Goal: Find specific page/section: Find specific page/section

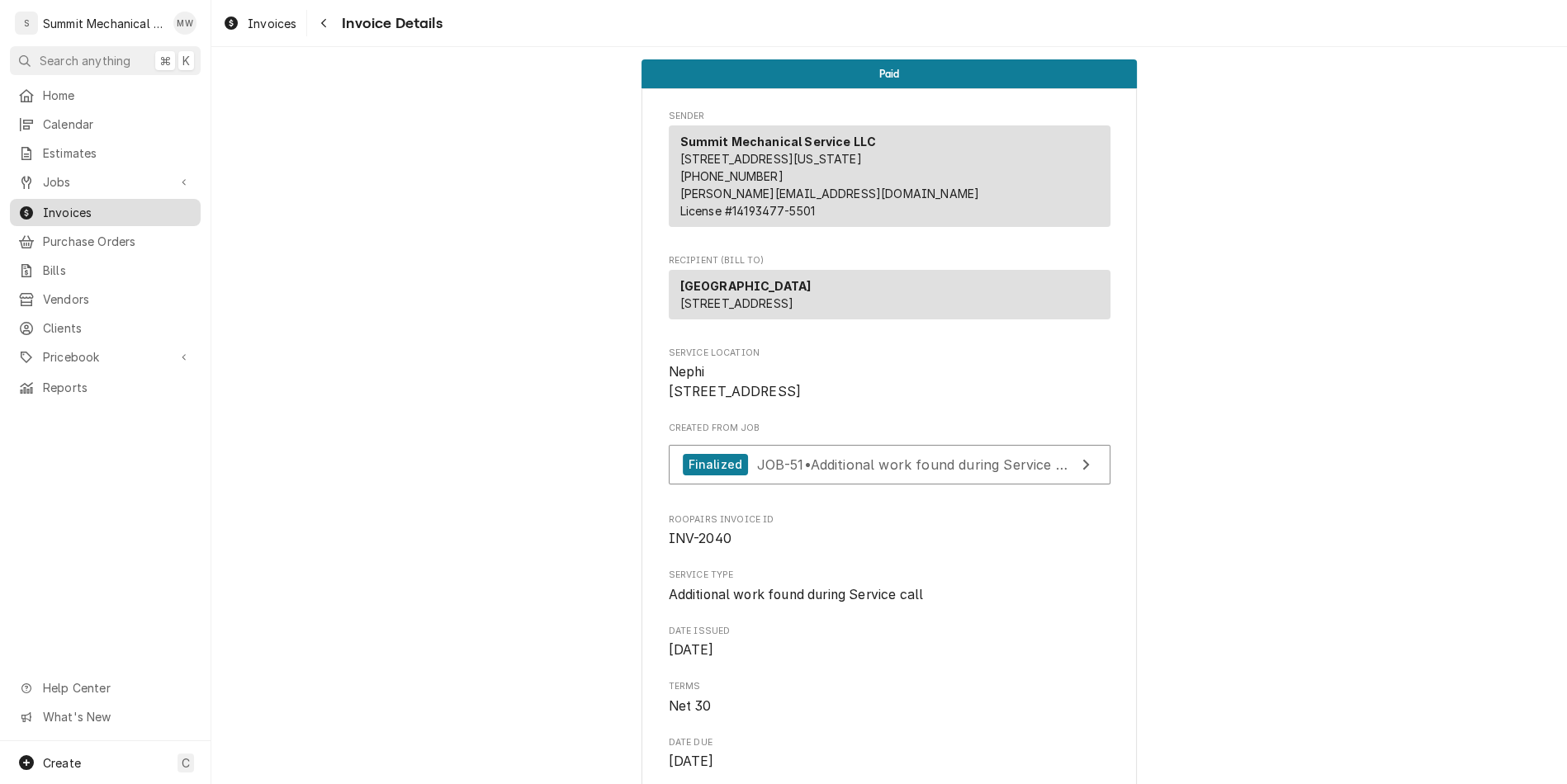
click at [89, 212] on span "Invoices" at bounding box center [117, 212] width 150 height 17
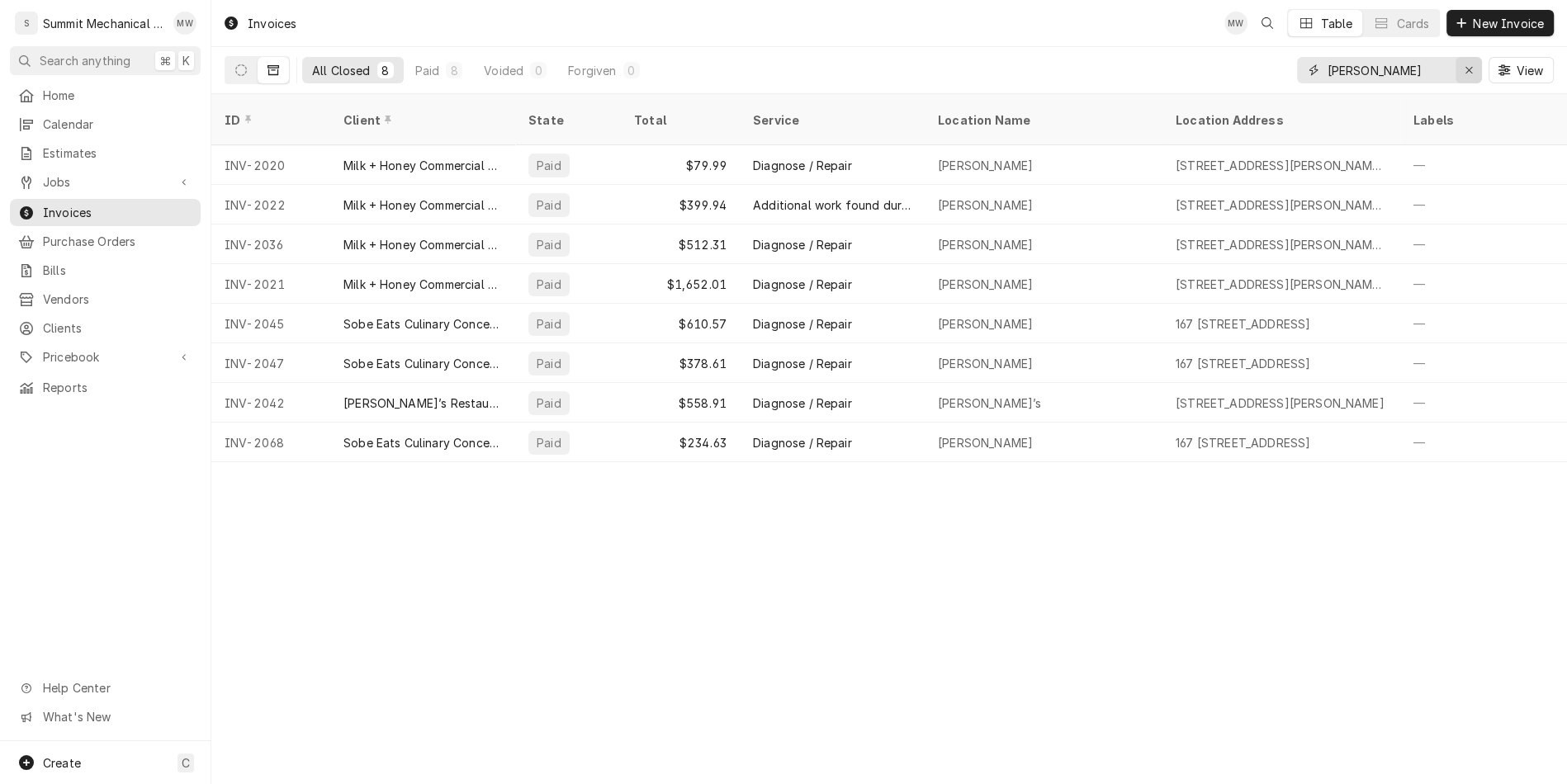
click at [1470, 78] on button "Erase input" at bounding box center [1469, 70] width 26 height 26
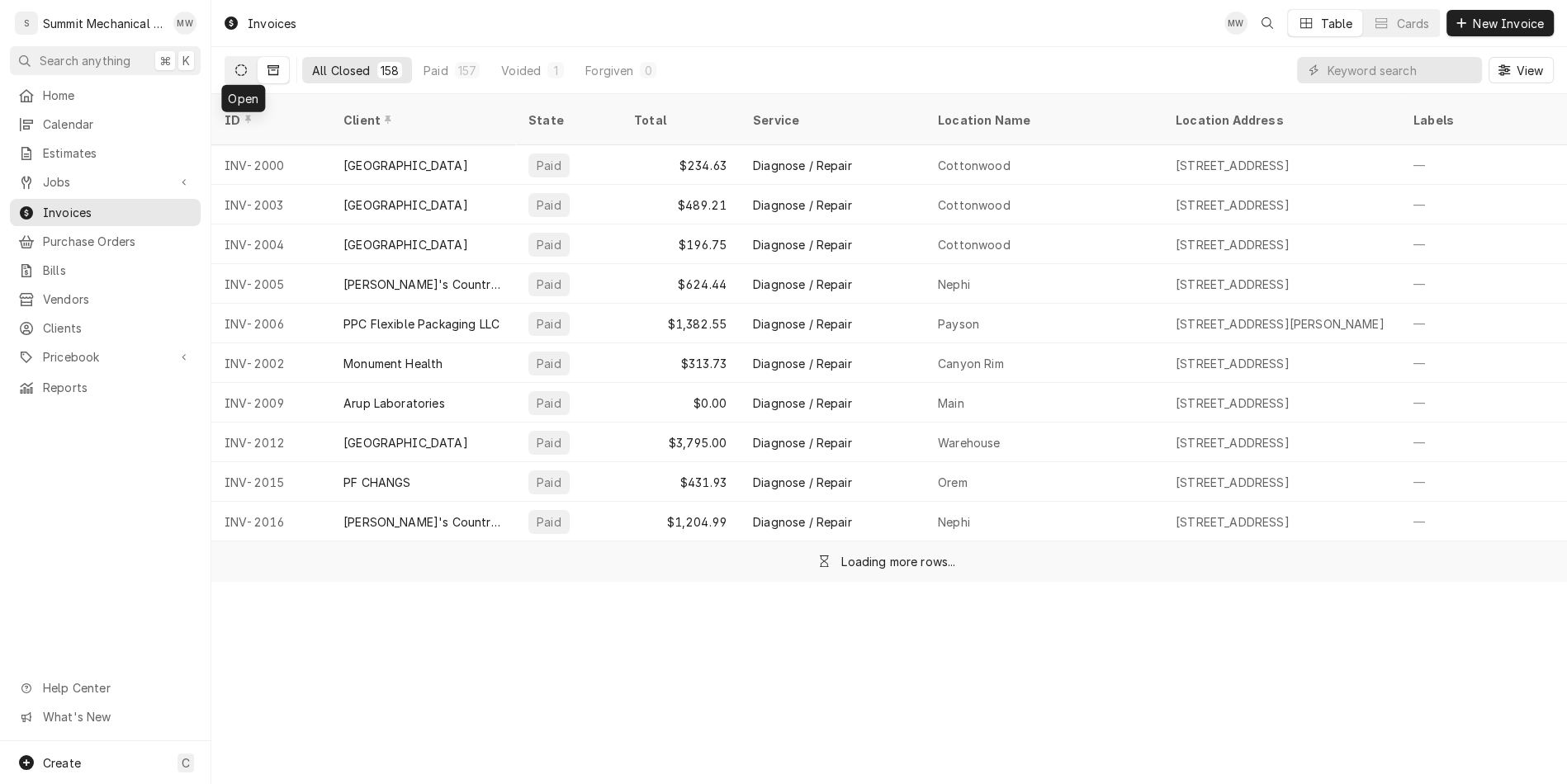
click at [236, 71] on icon "Dynamic Content Wrapper" at bounding box center [241, 70] width 11 height 11
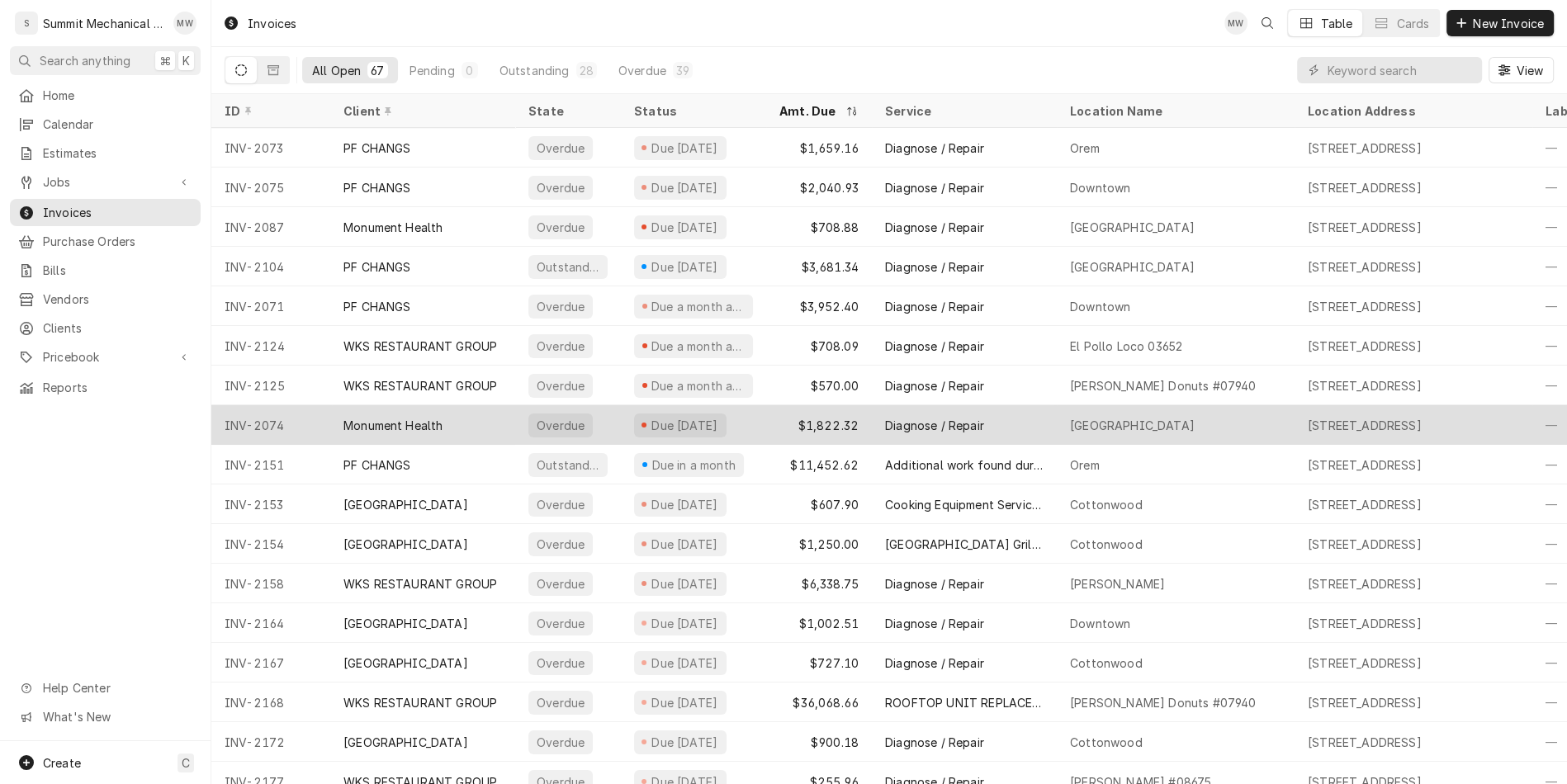
click at [457, 411] on div "Monument Health" at bounding box center [422, 425] width 185 height 40
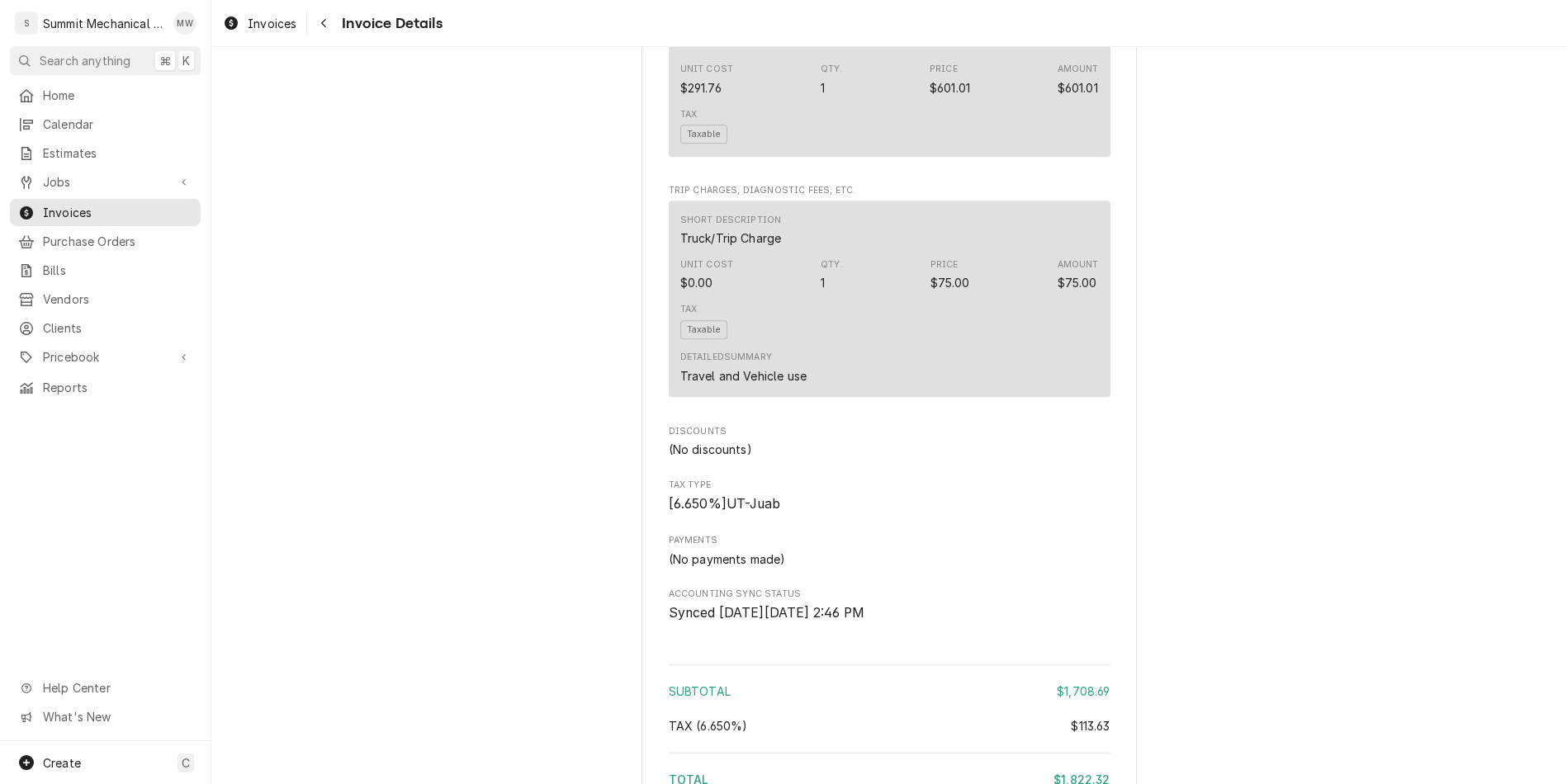
scroll to position [2744, 0]
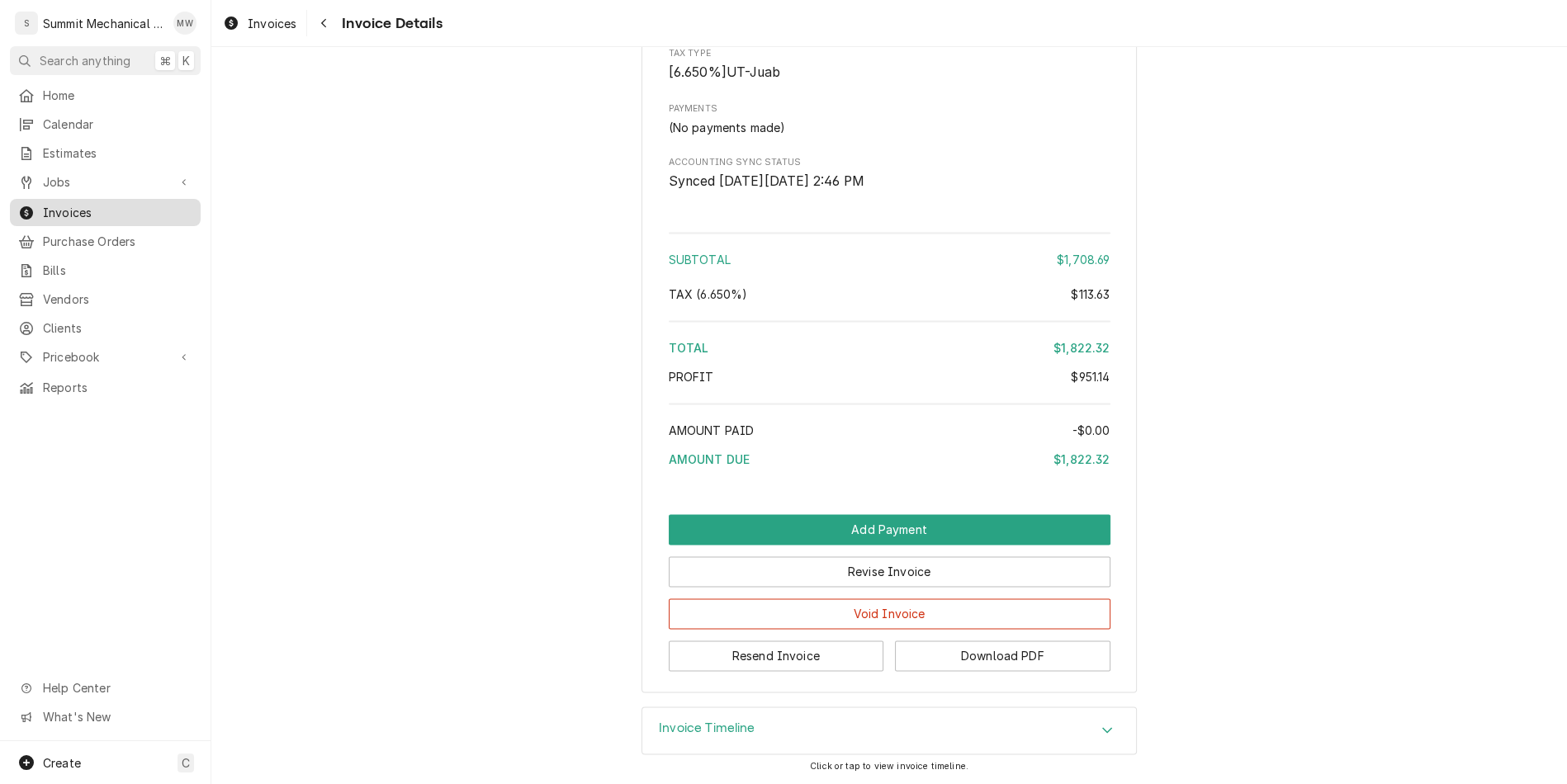
click at [107, 203] on span "Invoices" at bounding box center [117, 212] width 150 height 17
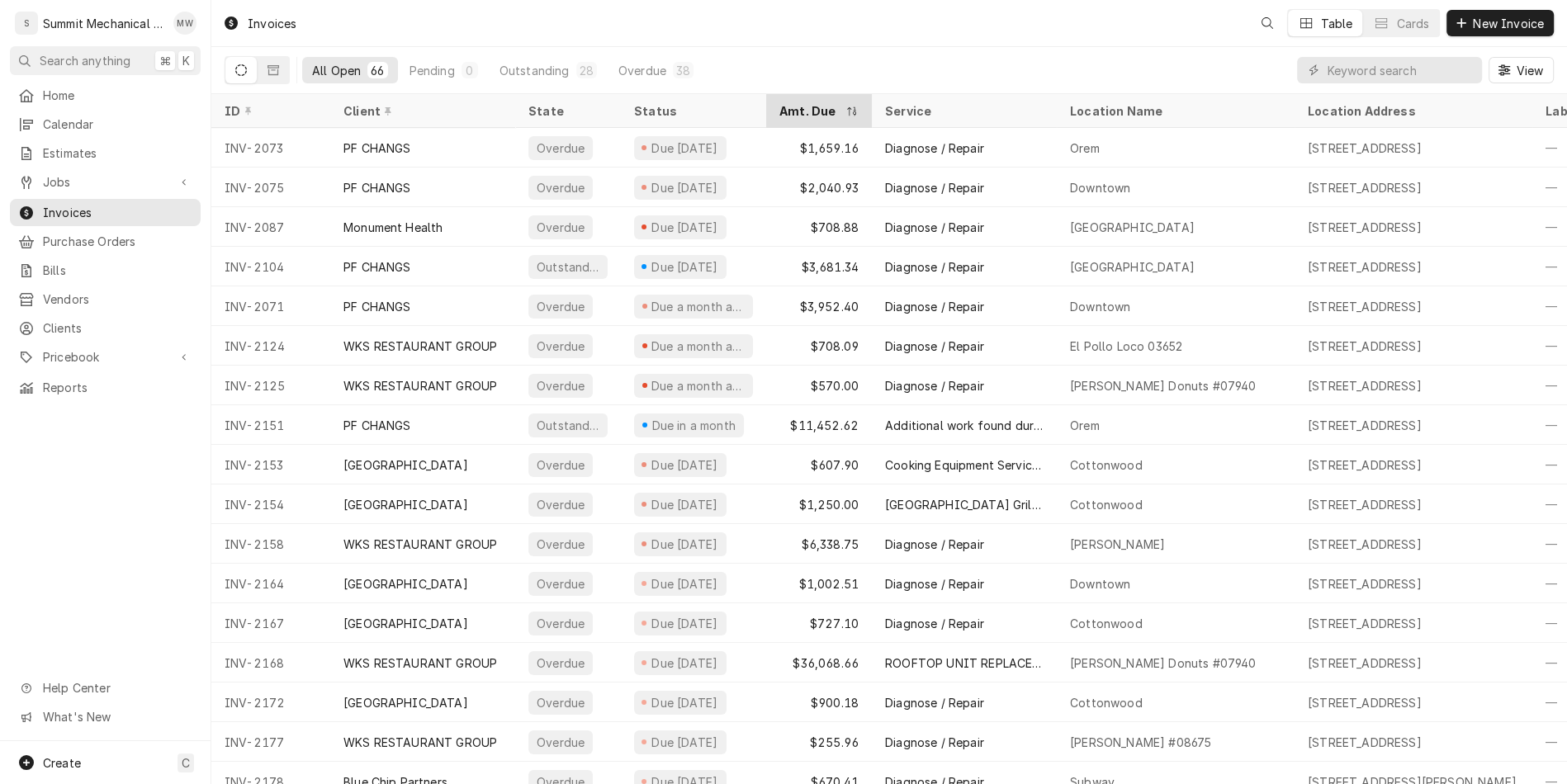
click at [806, 111] on div "Amt. Due" at bounding box center [810, 111] width 62 height 17
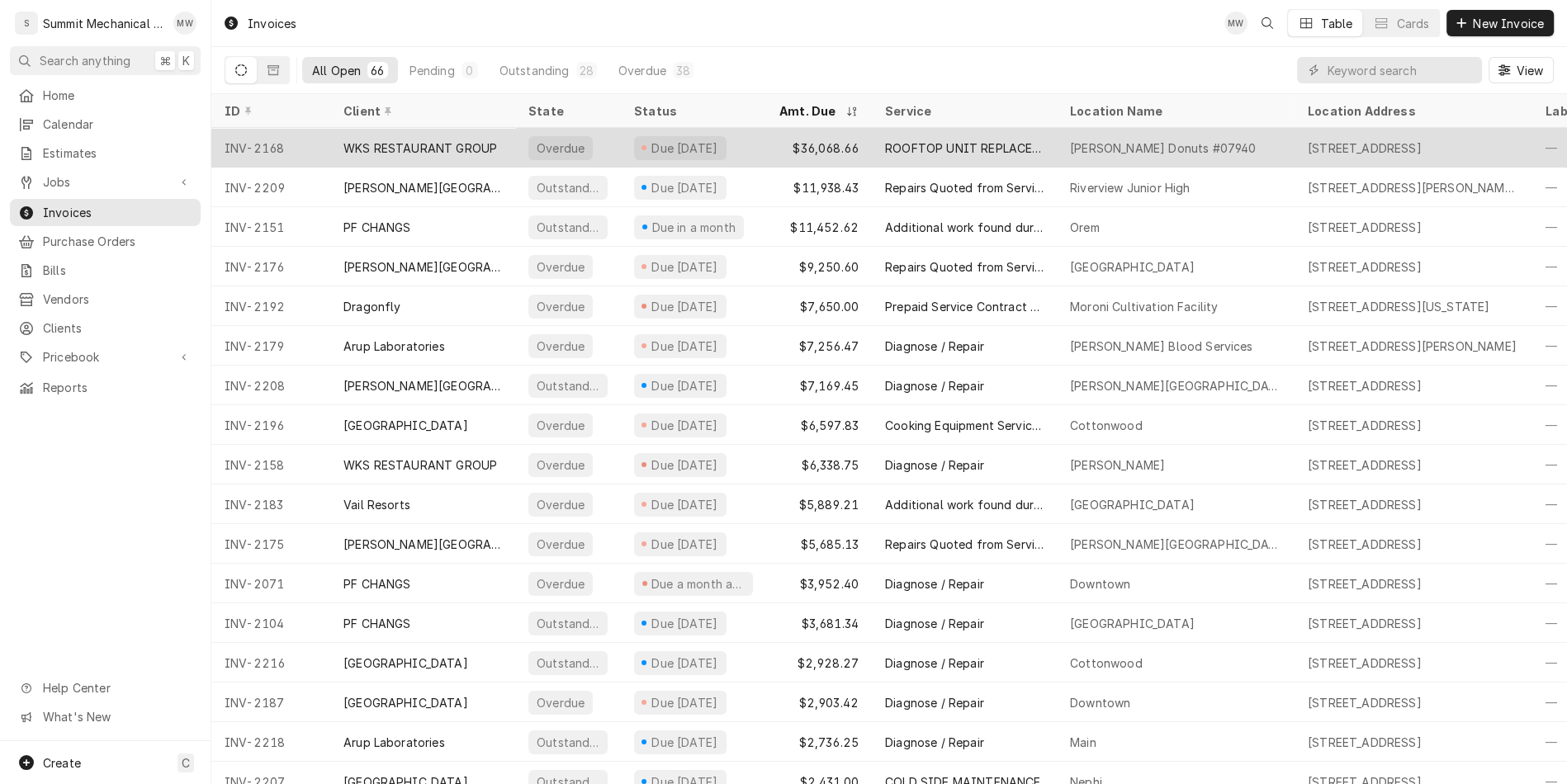
click at [467, 145] on div "WKS RESTAURANT GROUP" at bounding box center [420, 148] width 153 height 17
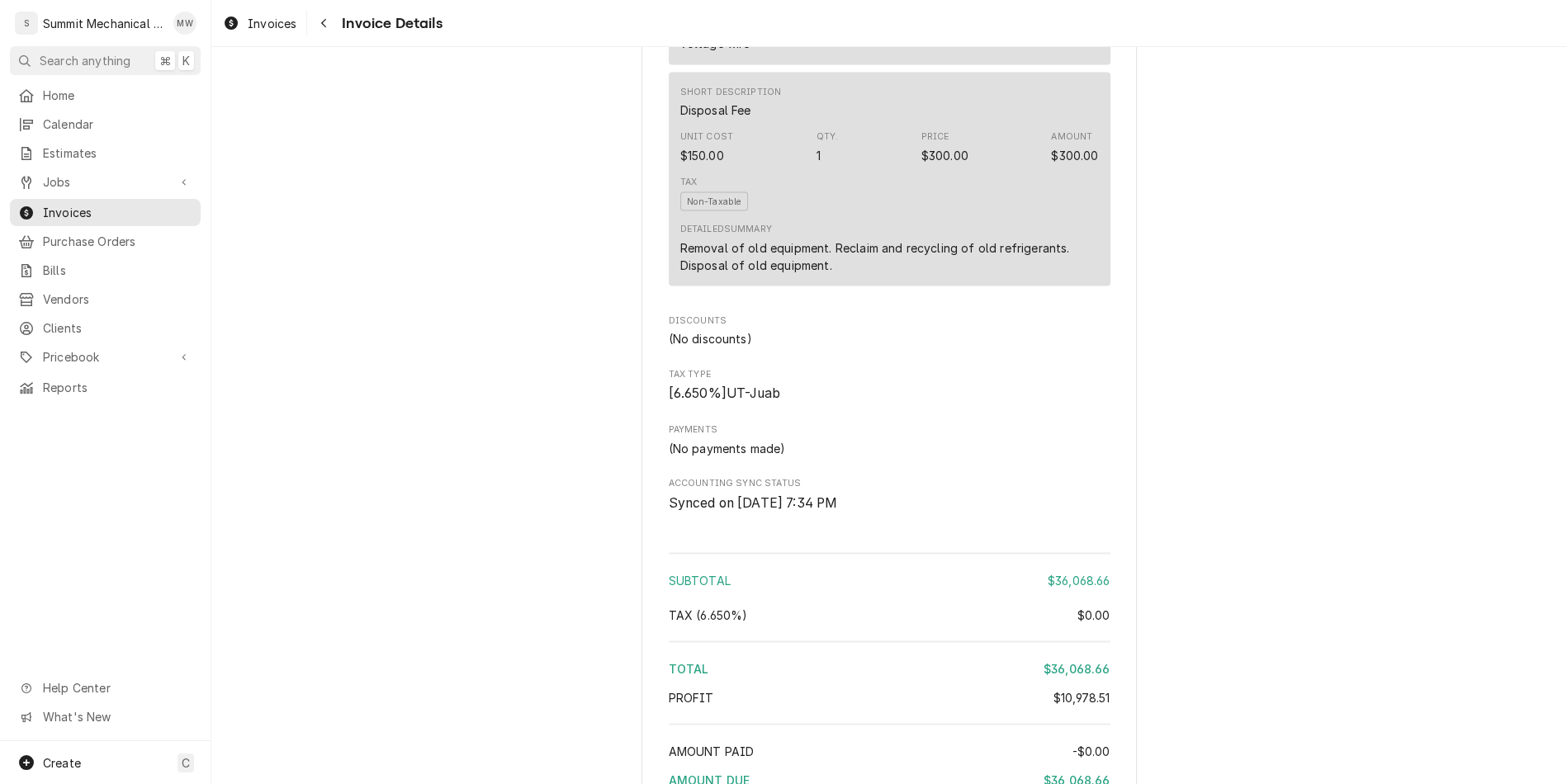
scroll to position [3997, 0]
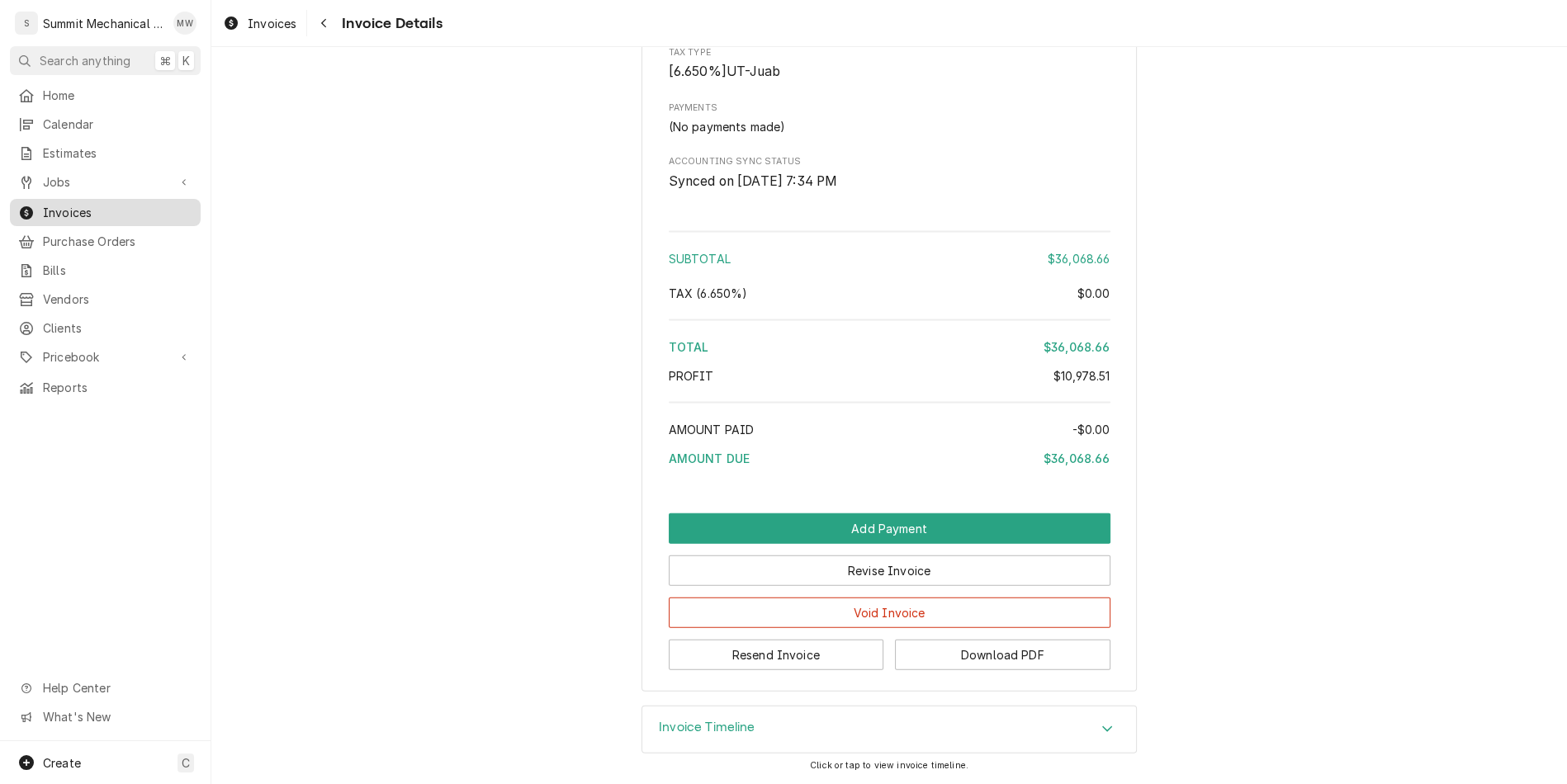
click at [107, 208] on span "Invoices" at bounding box center [117, 212] width 150 height 17
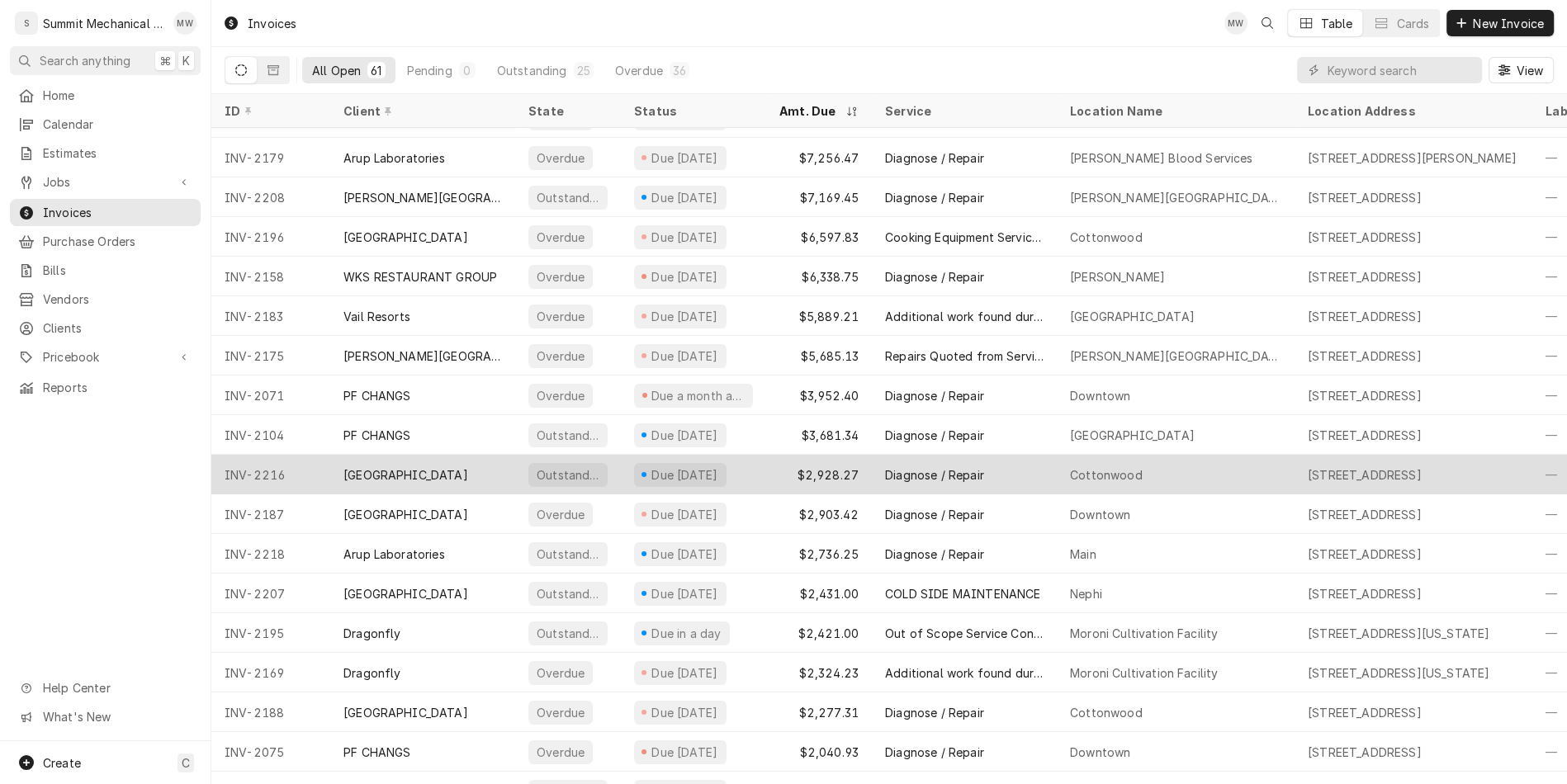
scroll to position [112, 2]
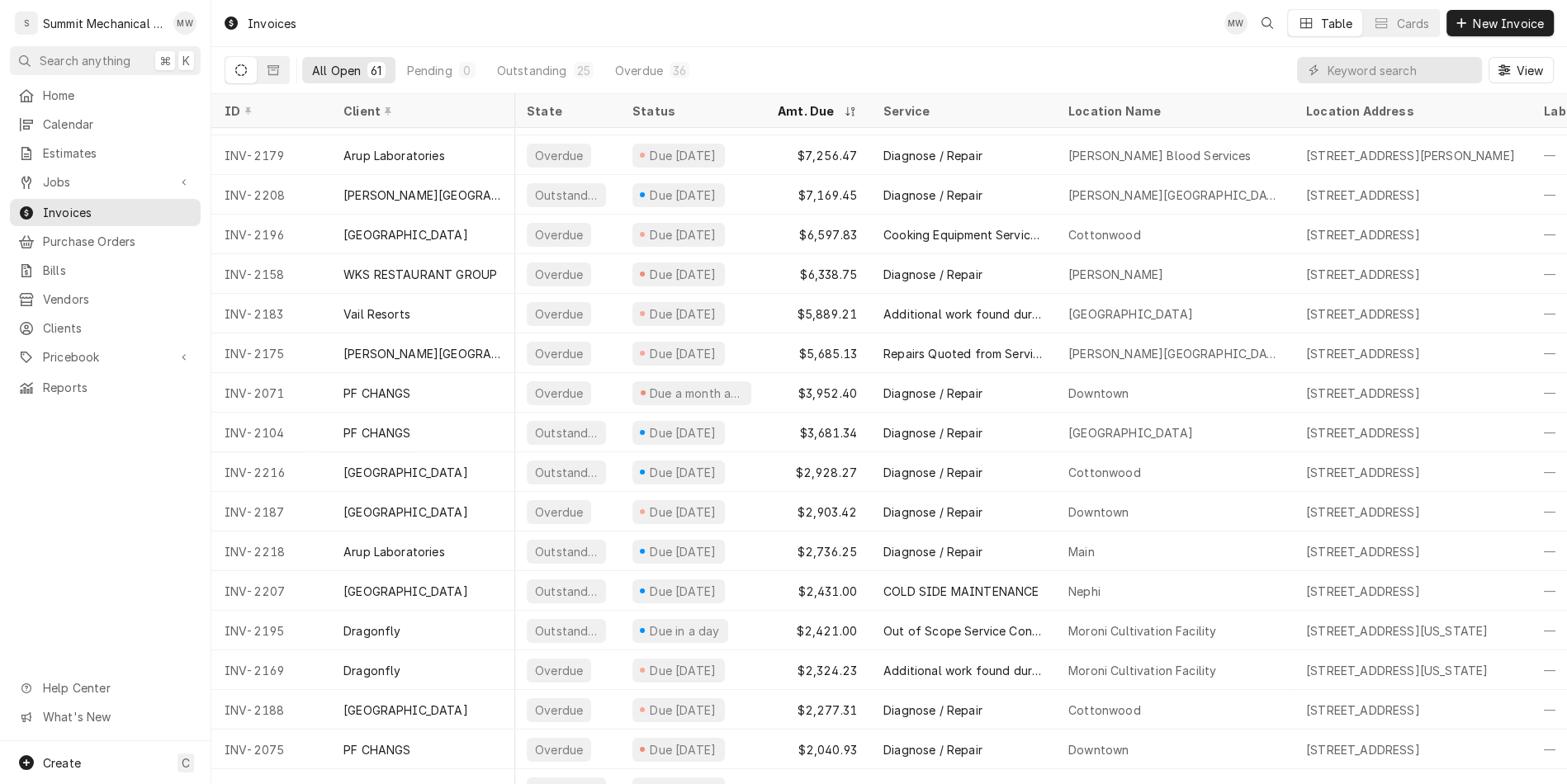
click at [342, 71] on div "All Open" at bounding box center [336, 70] width 48 height 17
click at [336, 68] on div "All Open" at bounding box center [336, 70] width 48 height 17
click at [268, 70] on icon "Dynamic Content Wrapper" at bounding box center [273, 70] width 11 height 11
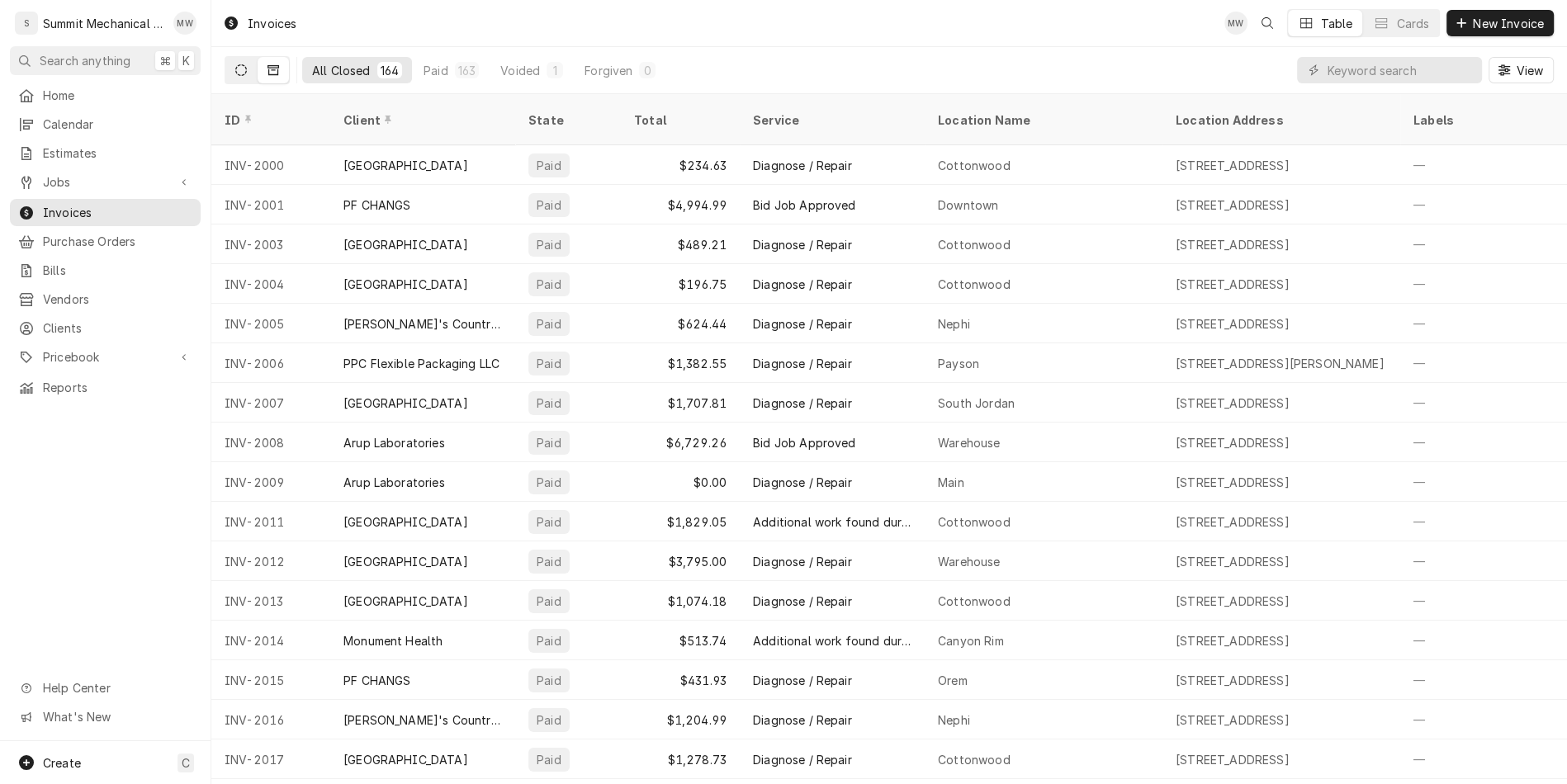
click at [240, 69] on icon "Dynamic Content Wrapper" at bounding box center [241, 70] width 11 height 11
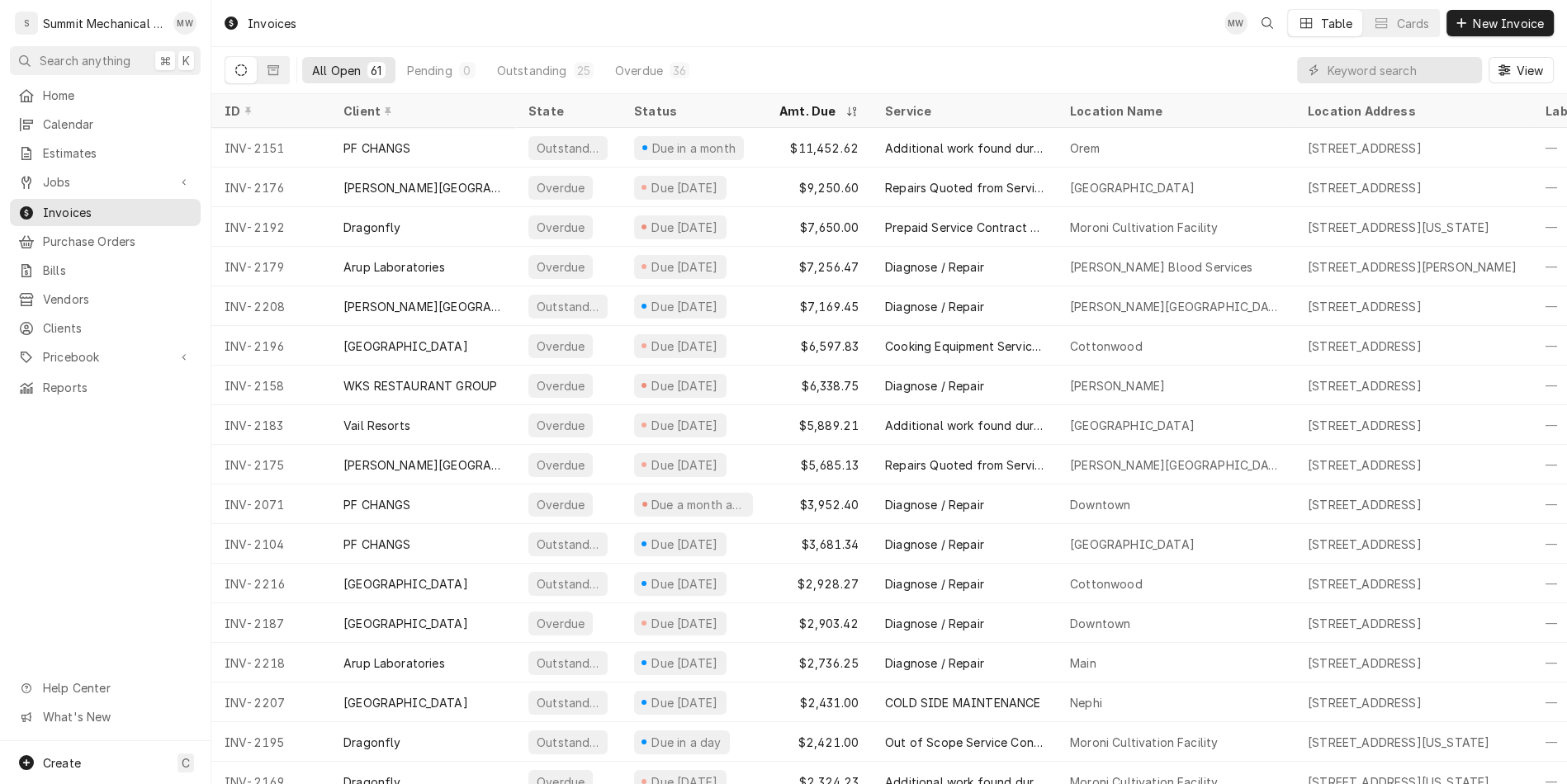
click at [343, 72] on div "All Open" at bounding box center [336, 70] width 48 height 17
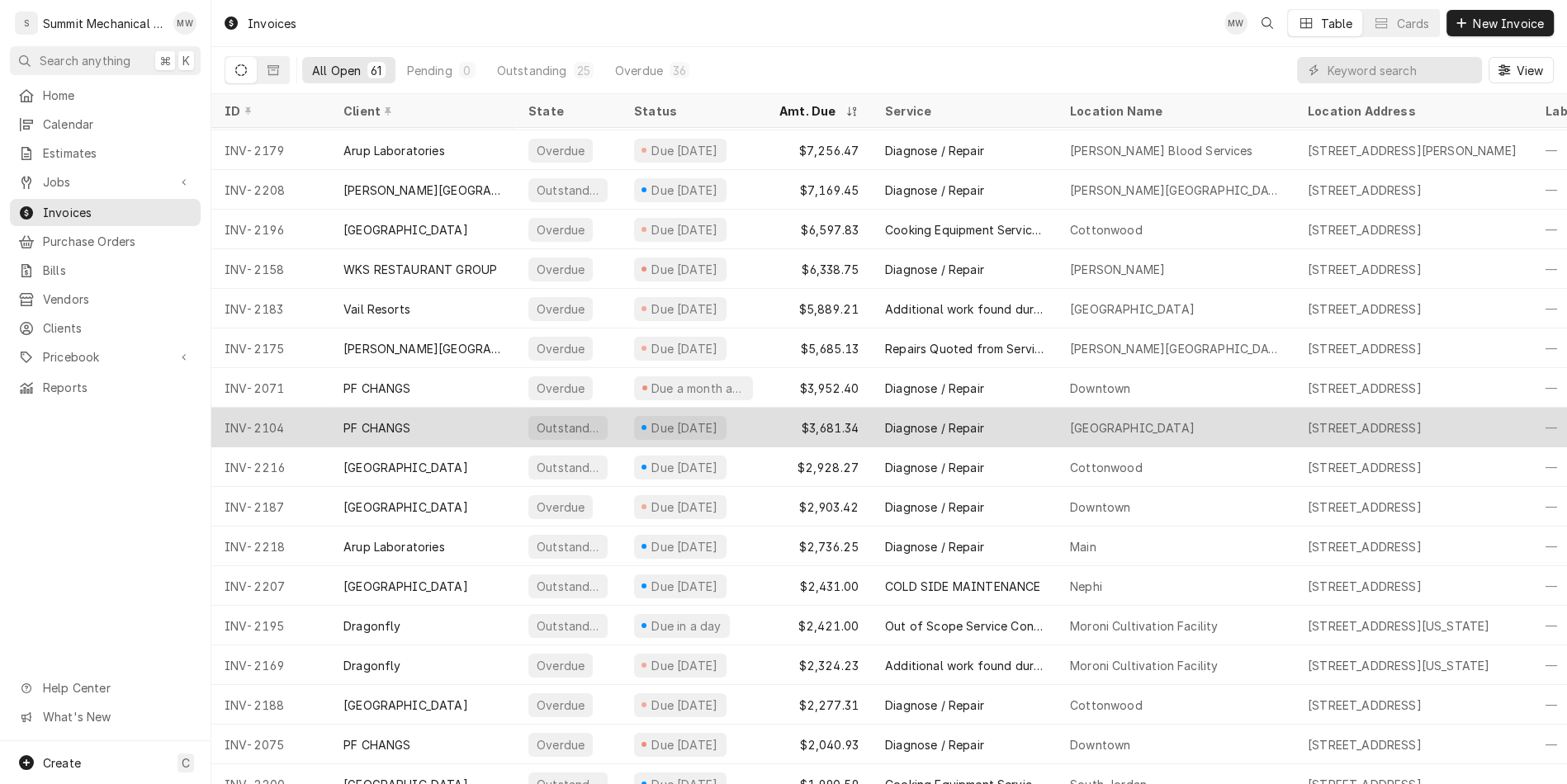
scroll to position [227, 0]
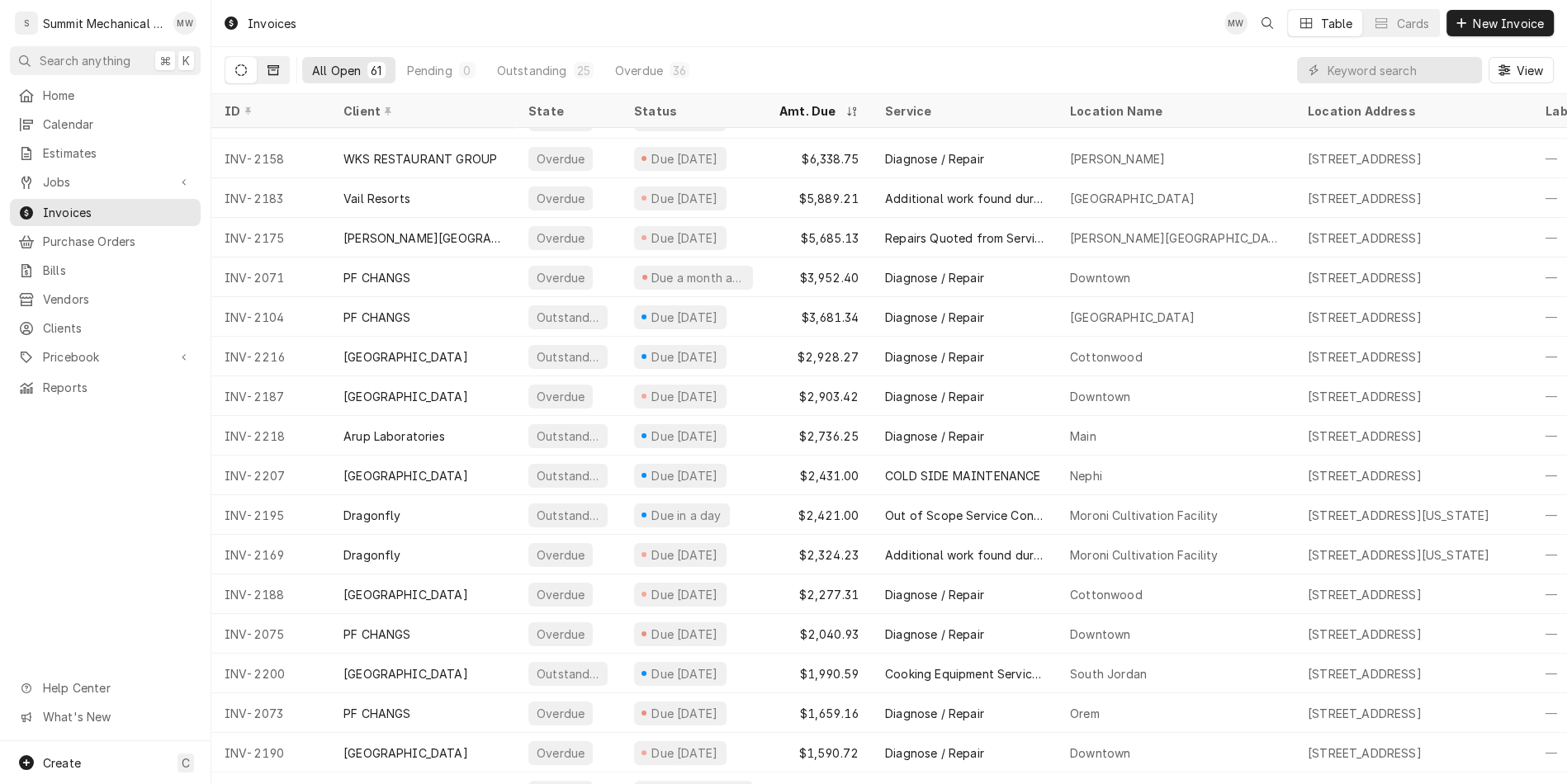
click at [278, 72] on icon "Dynamic Content Wrapper" at bounding box center [273, 70] width 11 height 11
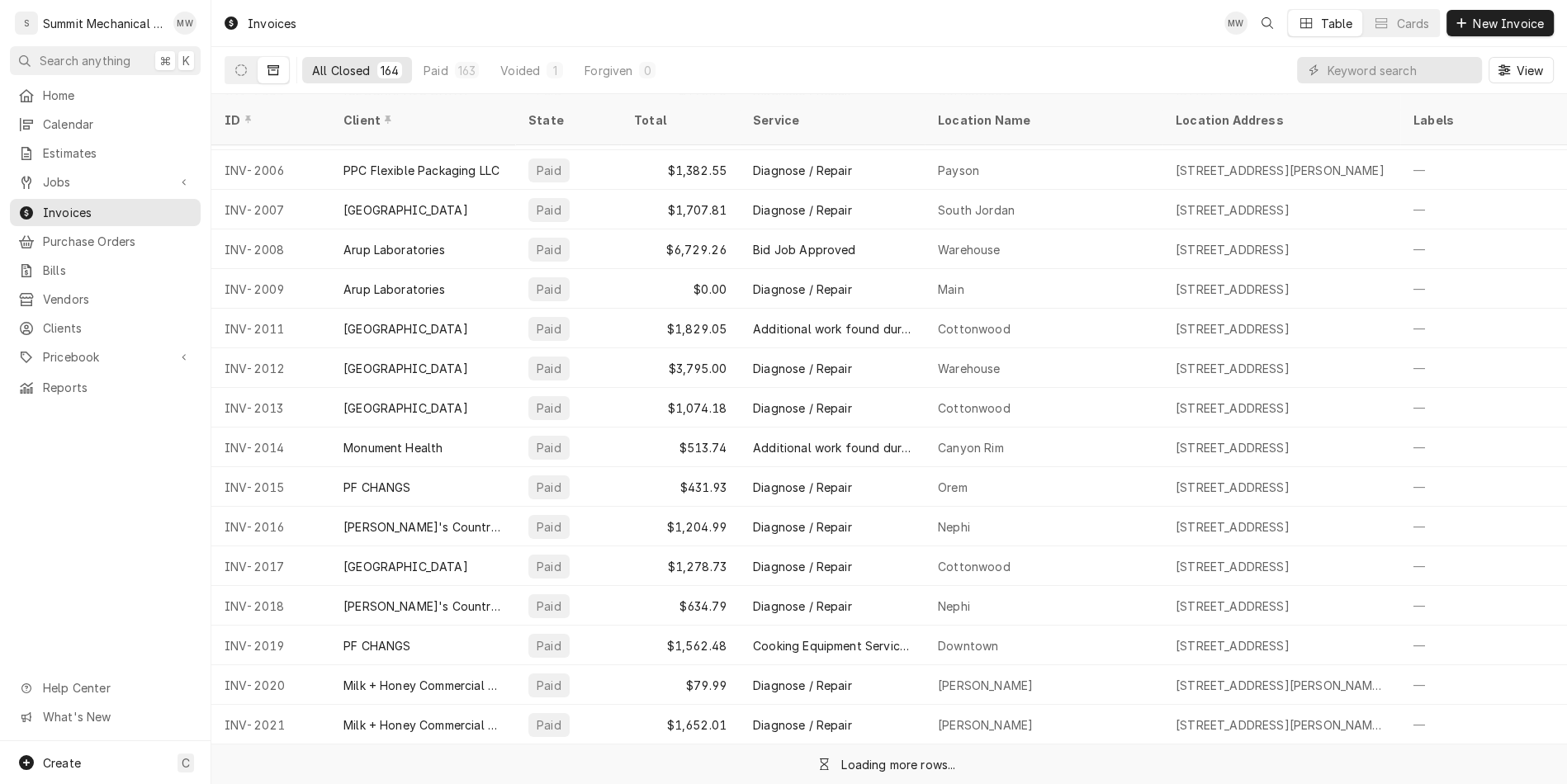
scroll to position [172, 0]
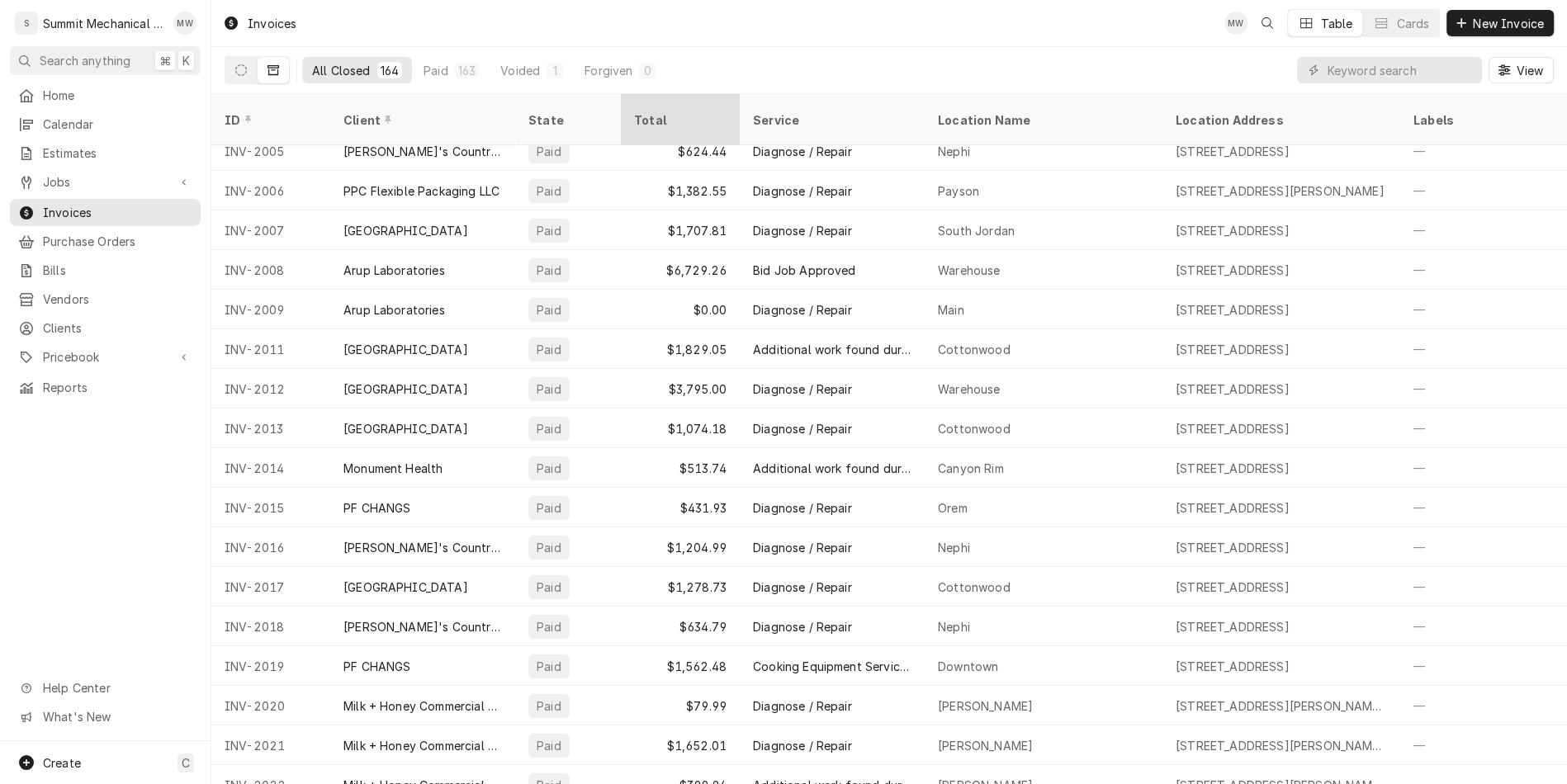
click at [682, 112] on div "Total" at bounding box center [678, 120] width 89 height 17
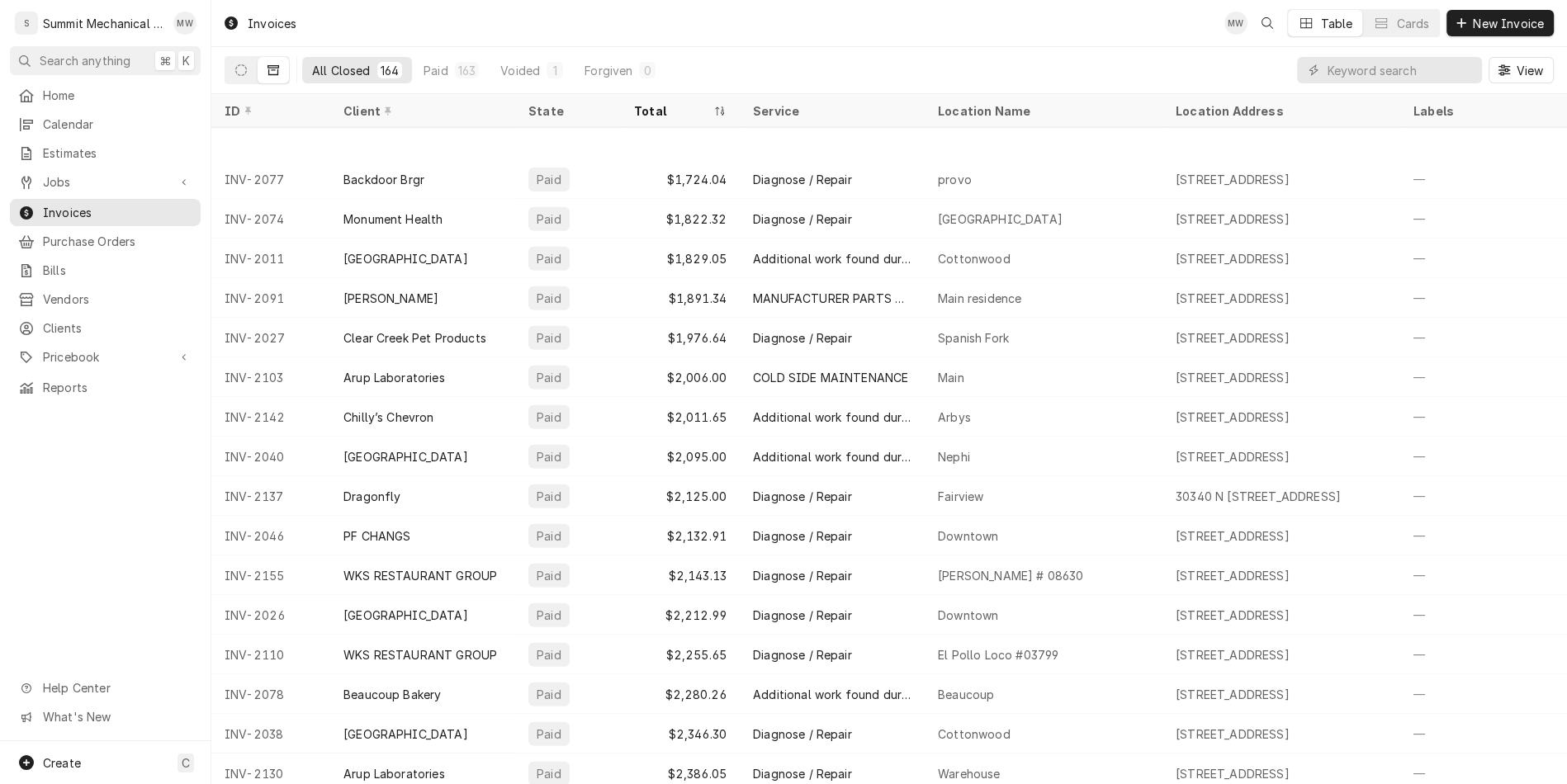
scroll to position [4527, 0]
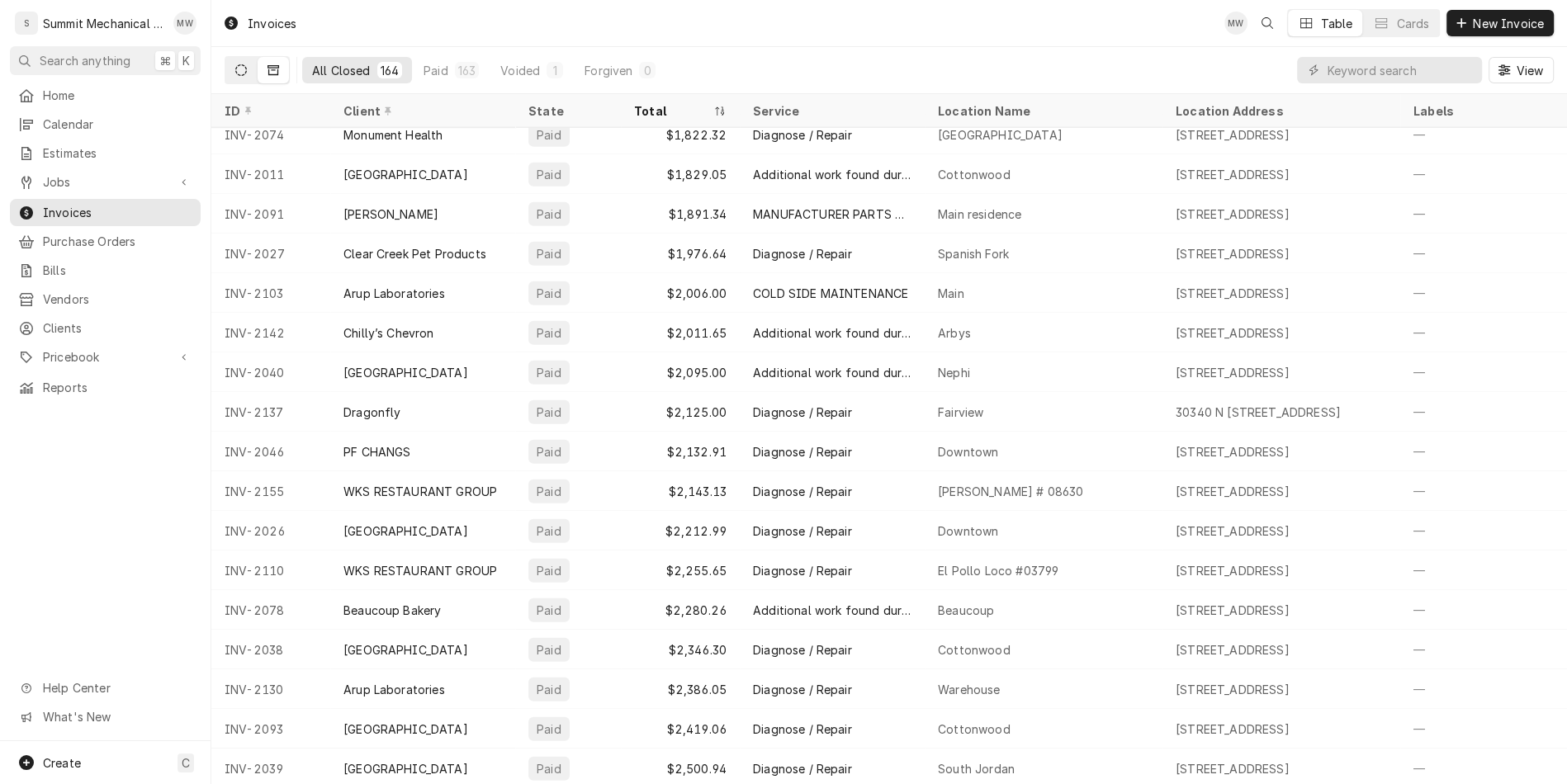
click at [250, 72] on button "Dynamic Content Wrapper" at bounding box center [240, 70] width 31 height 26
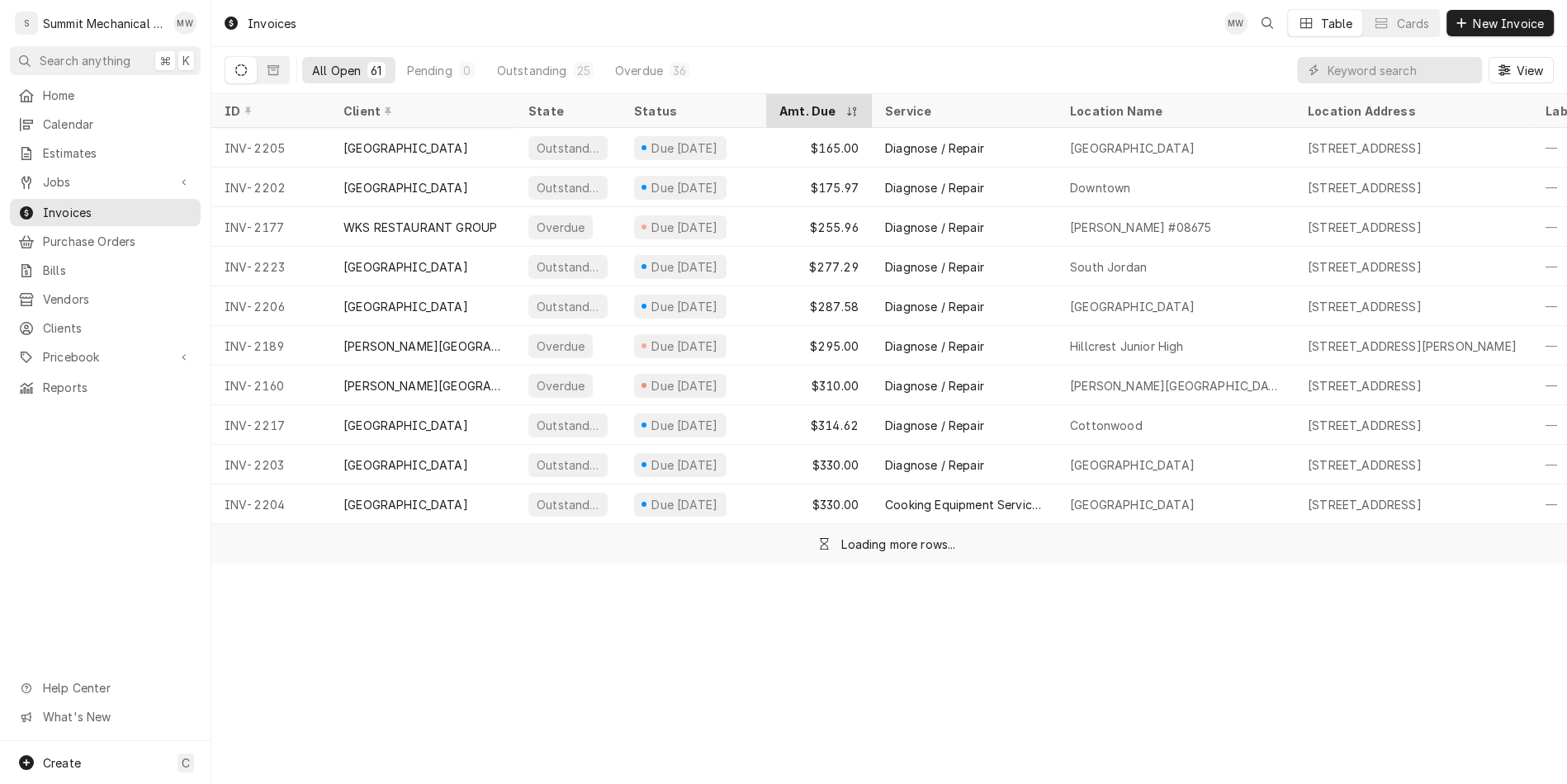
click at [811, 109] on div "Amt. Due" at bounding box center [810, 111] width 62 height 17
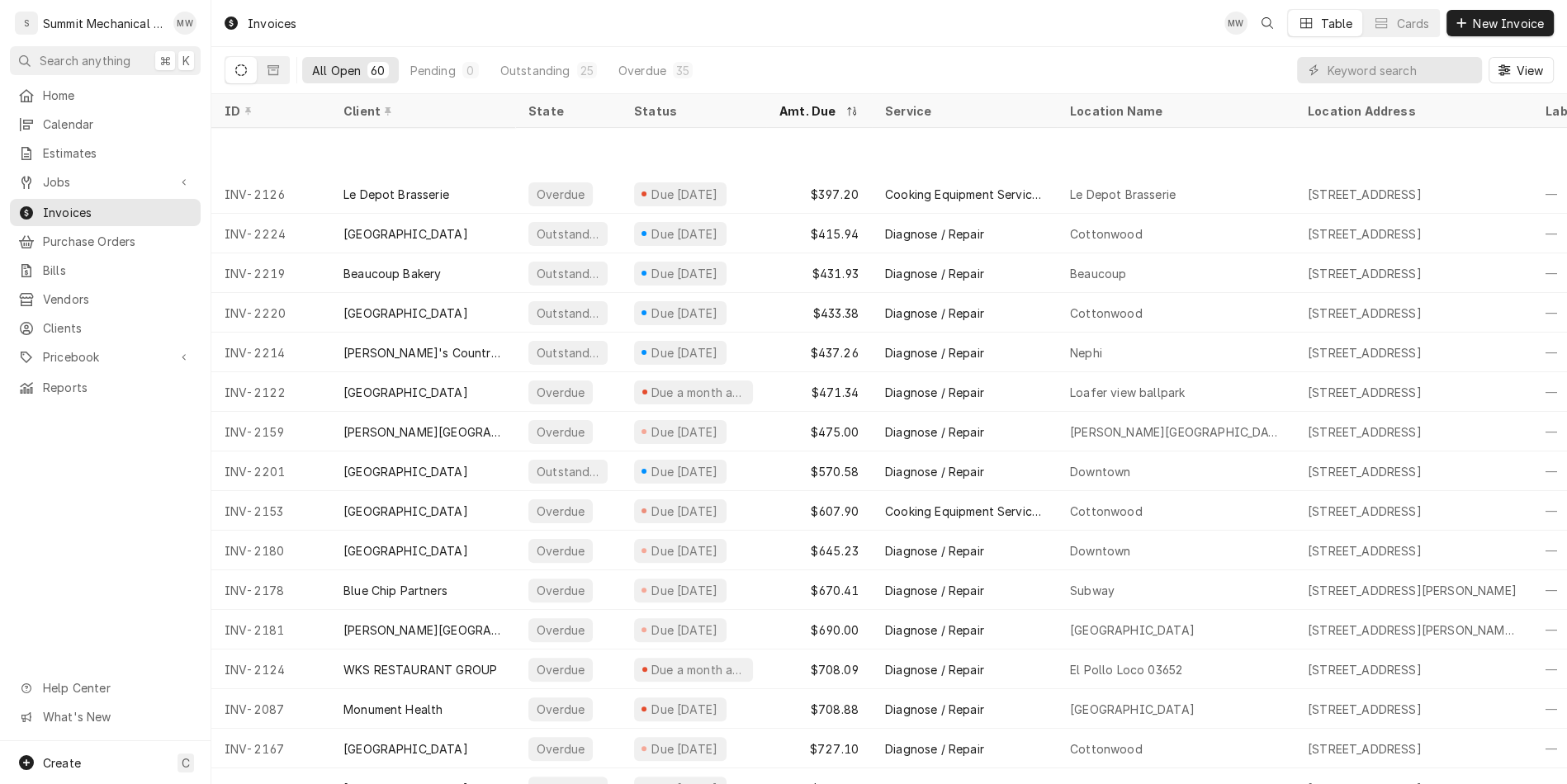
scroll to position [666, 0]
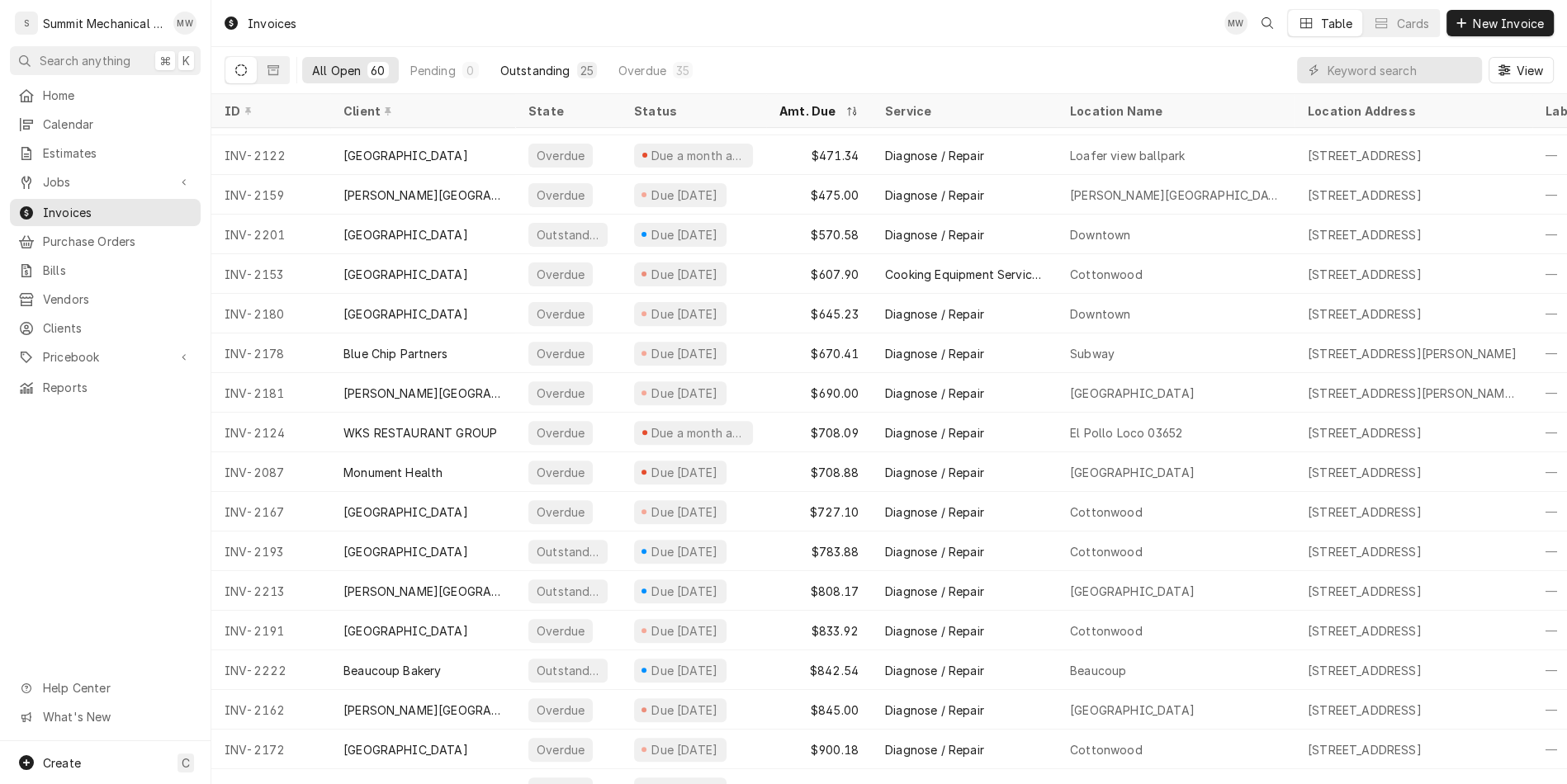
click at [546, 79] on button "Outstanding 25" at bounding box center [548, 70] width 116 height 26
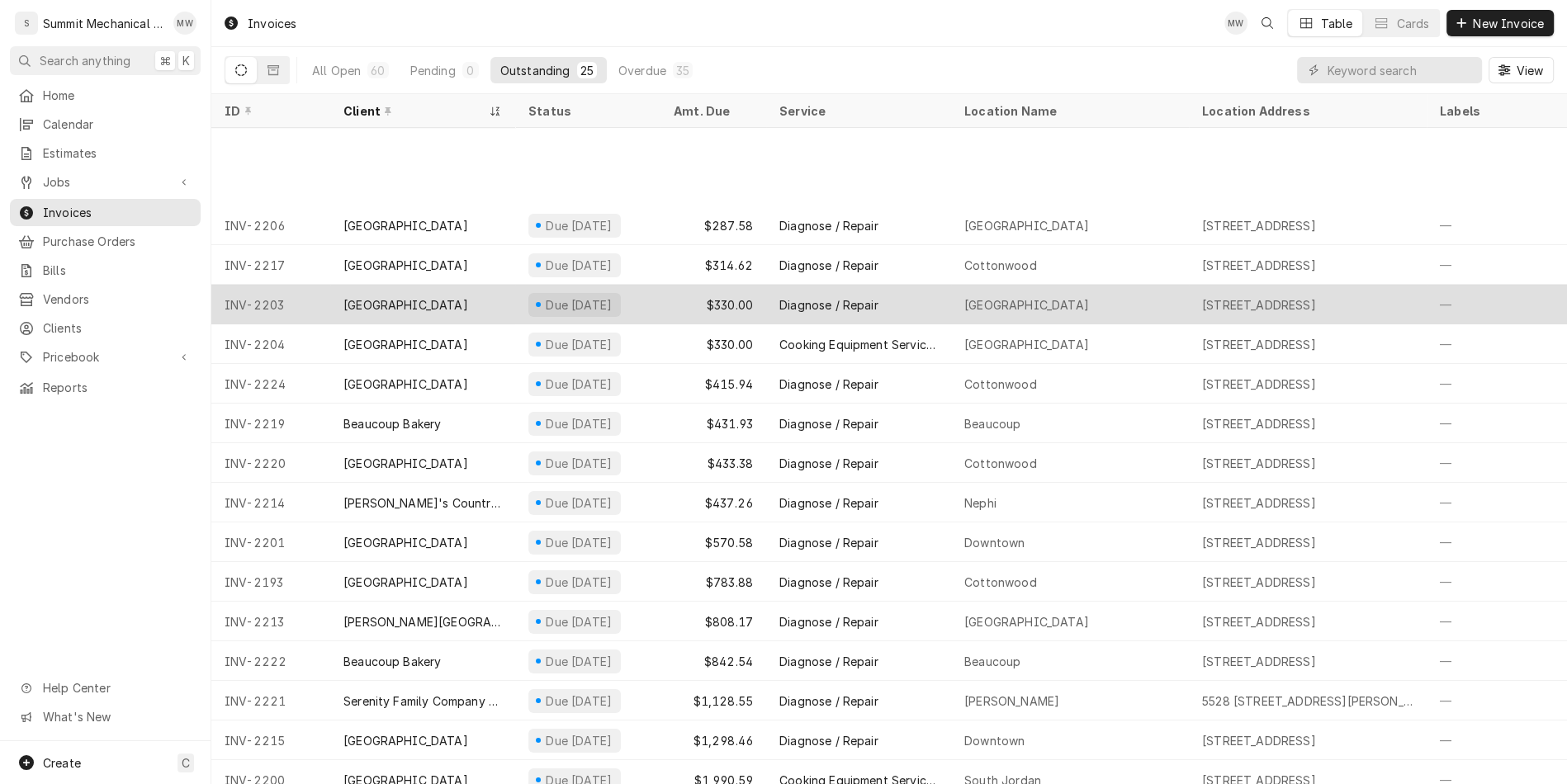
scroll to position [171, 0]
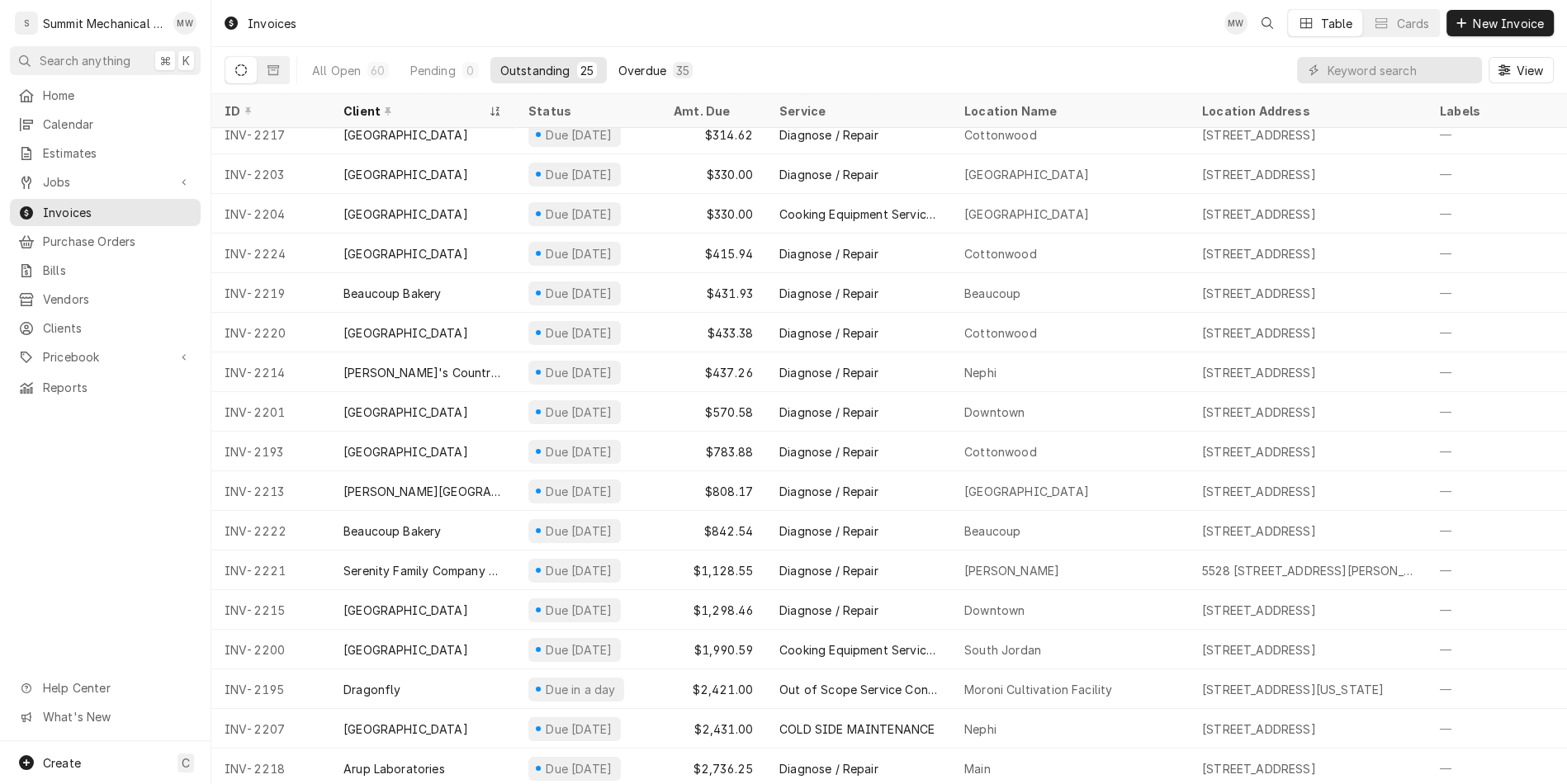
click at [662, 77] on button "Overdue 35" at bounding box center [655, 70] width 94 height 26
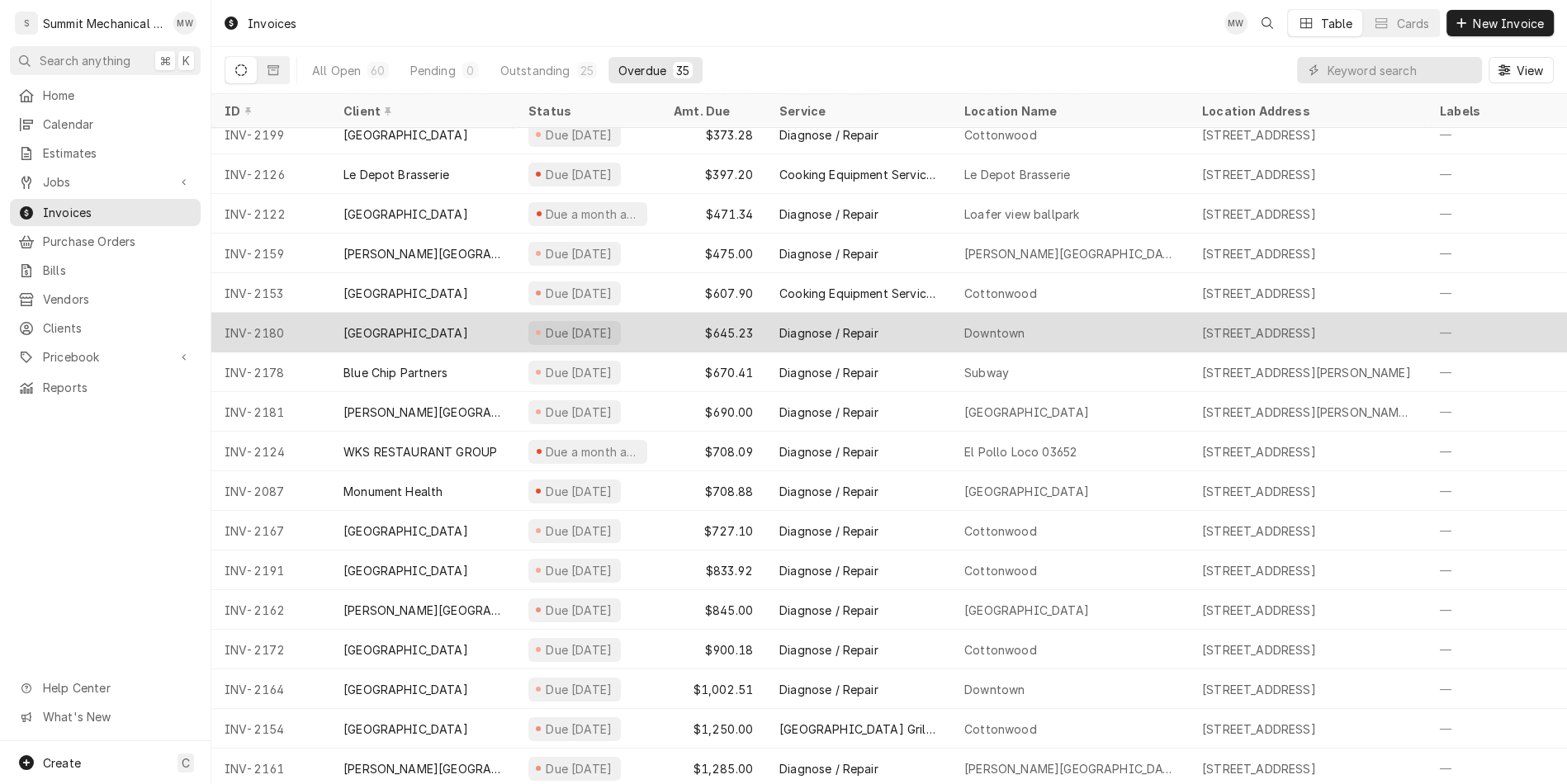
scroll to position [0, 0]
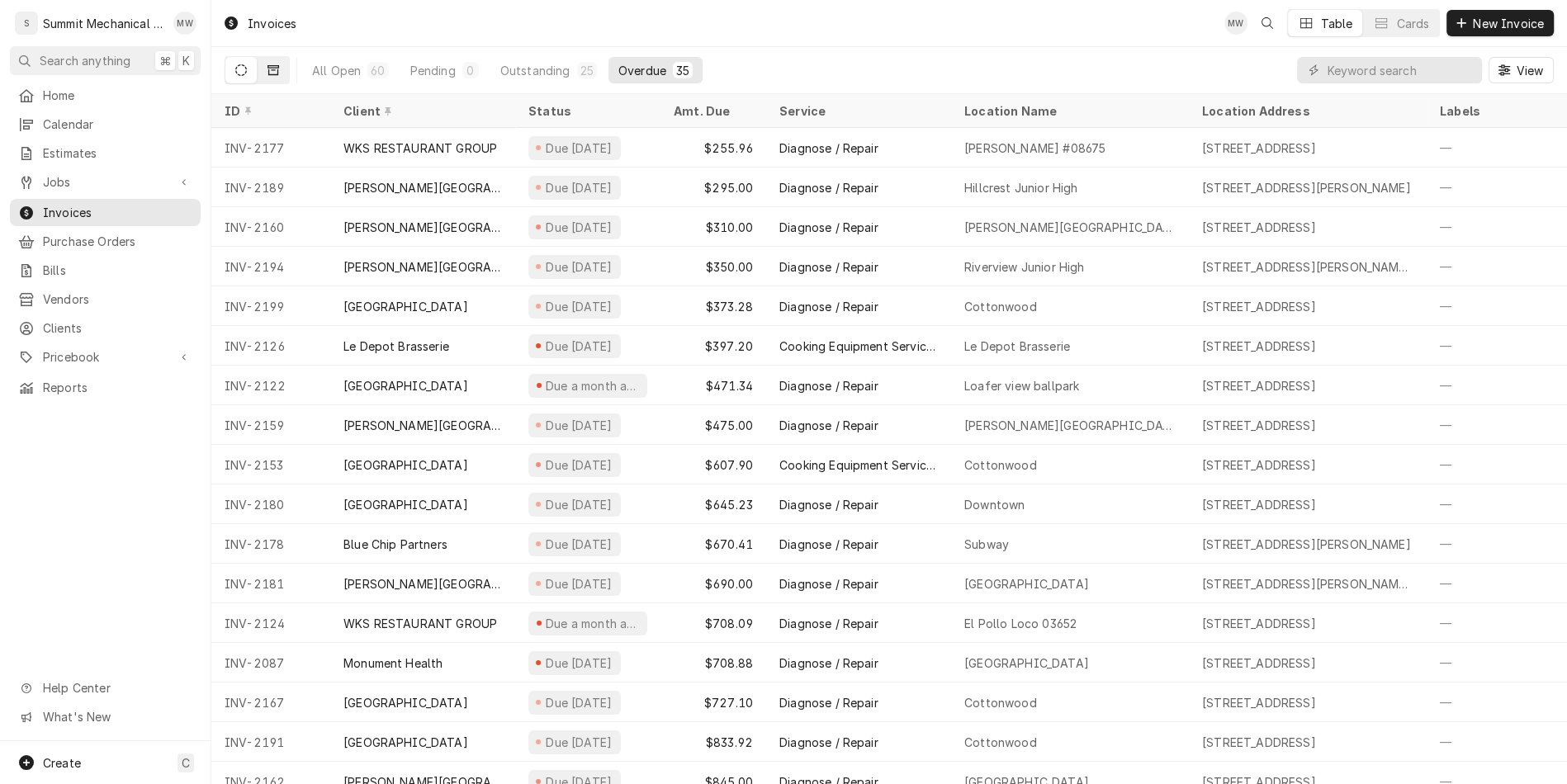
click at [282, 75] on button "Dynamic Content Wrapper" at bounding box center [273, 70] width 31 height 26
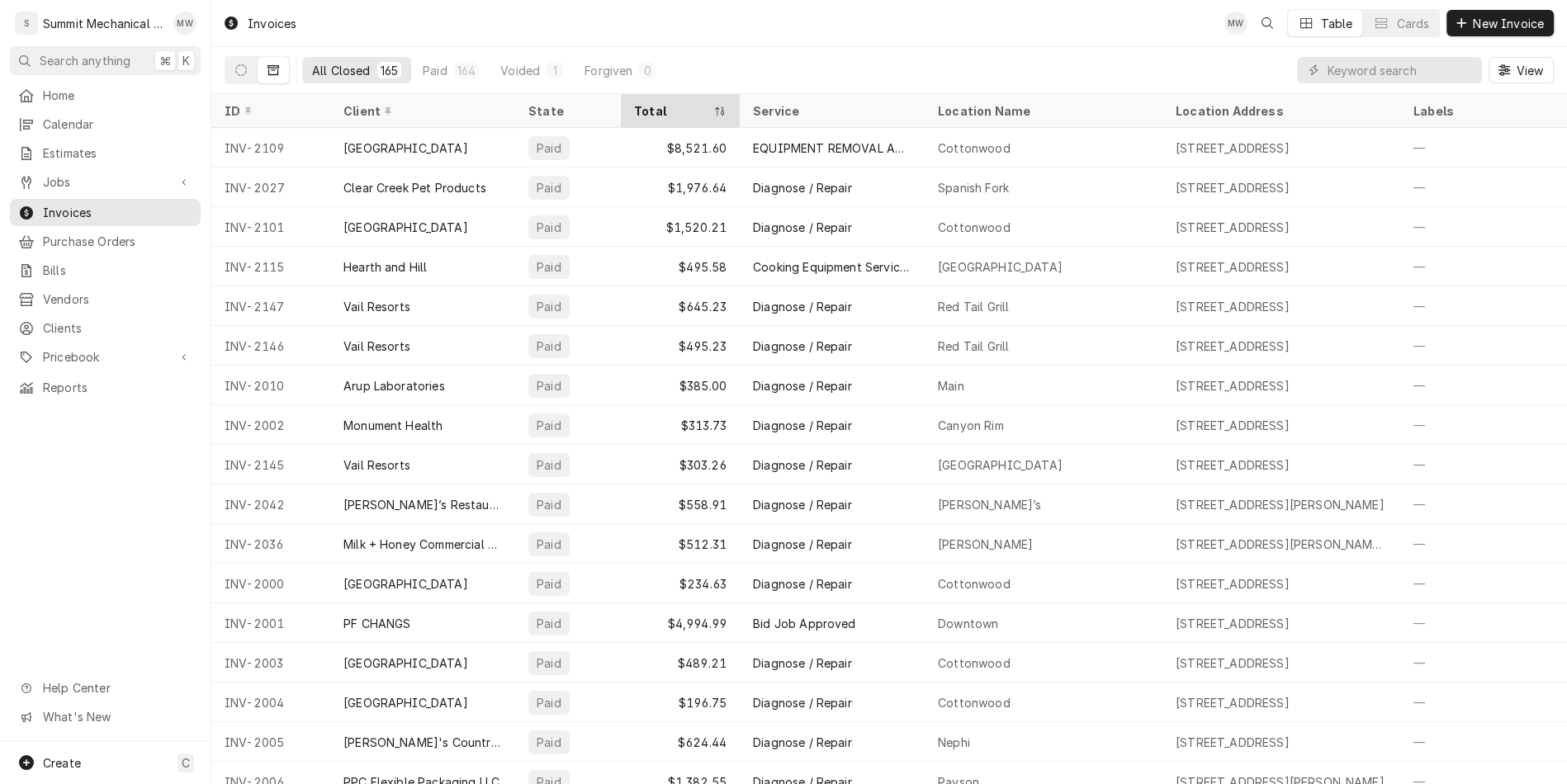
click at [697, 116] on div "Total" at bounding box center [679, 111] width 113 height 27
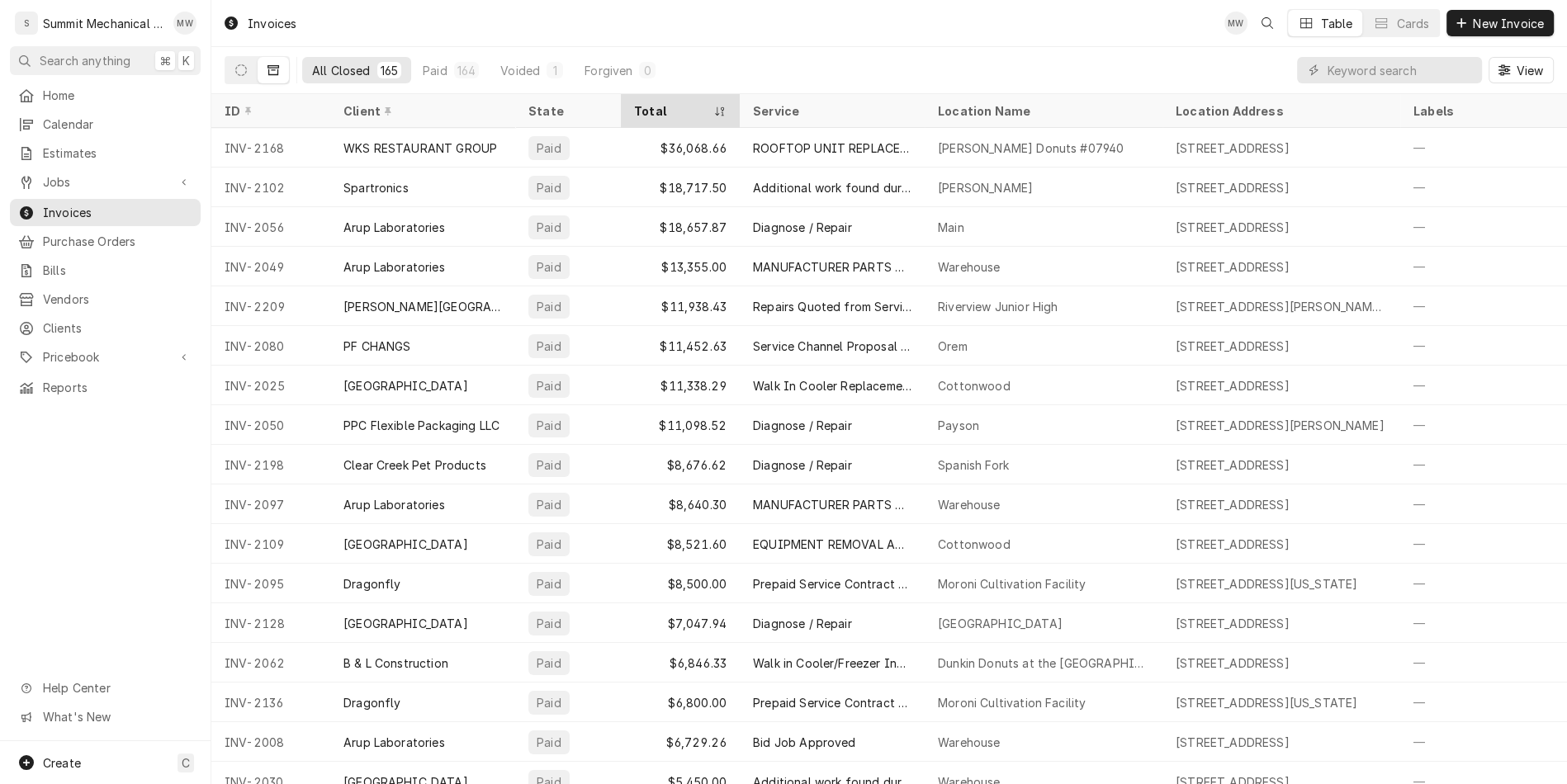
click at [675, 119] on div "Total" at bounding box center [679, 111] width 113 height 27
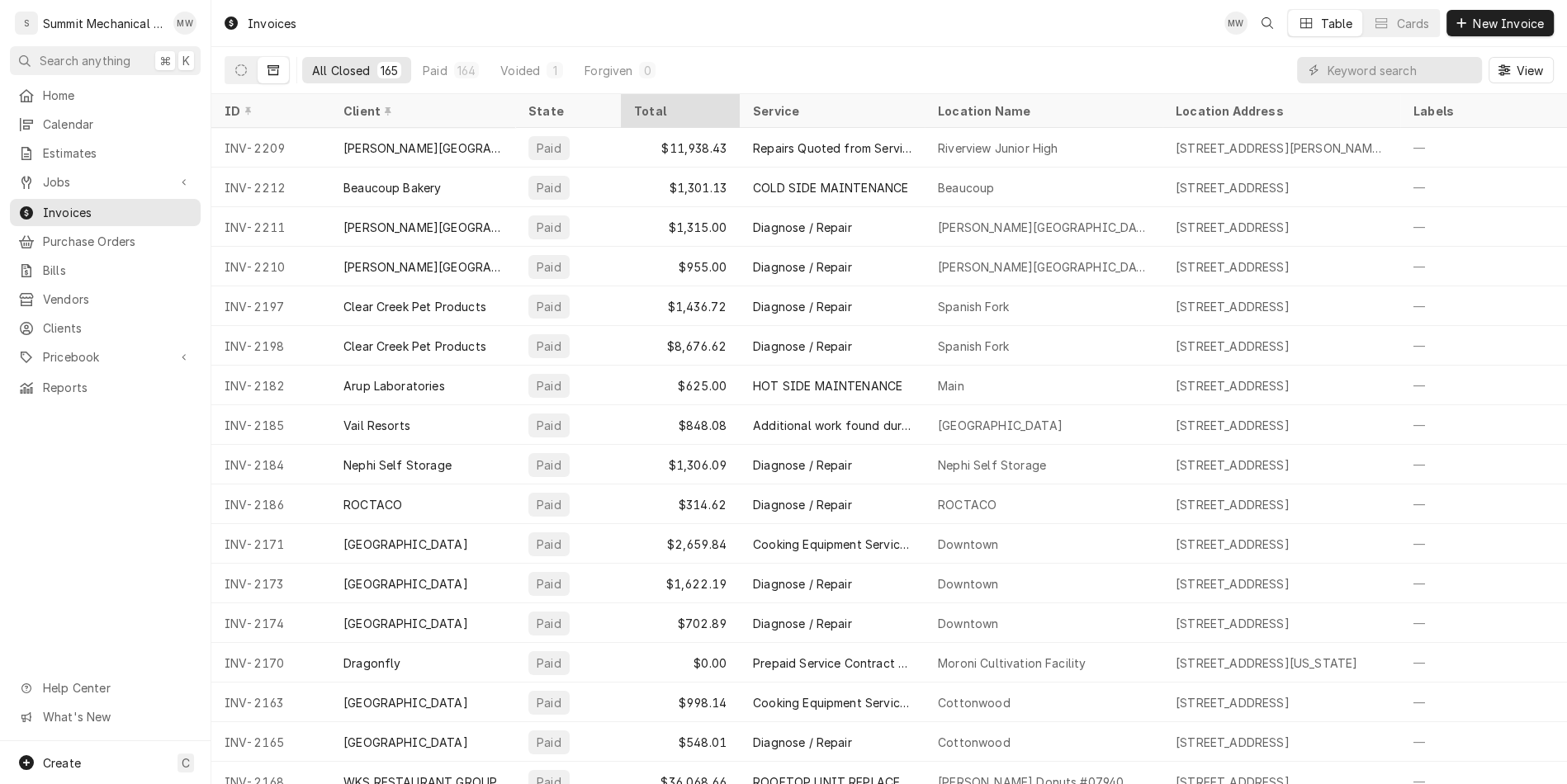
click at [678, 107] on div "Total" at bounding box center [678, 111] width 89 height 17
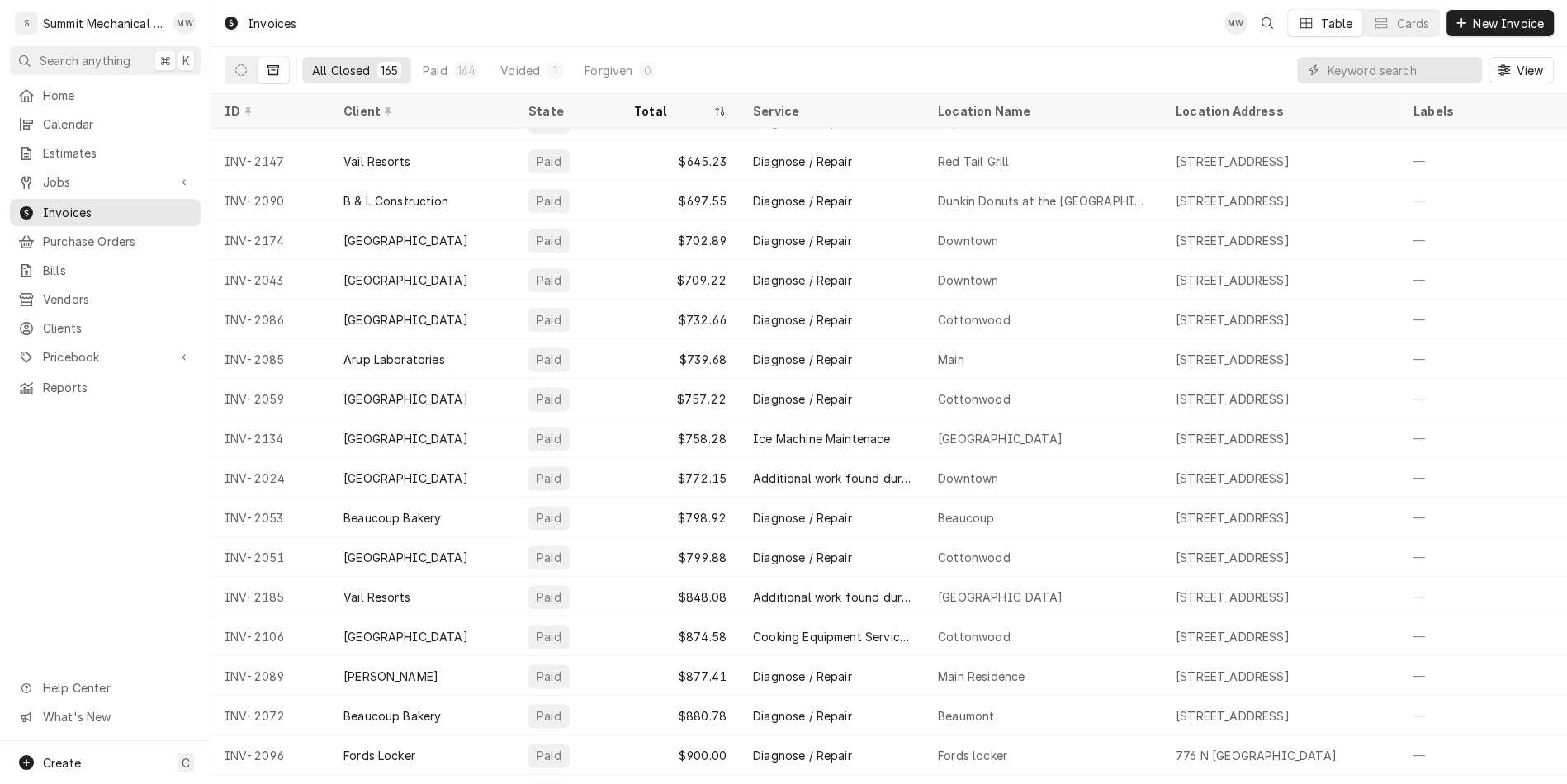
scroll to position [2404, 0]
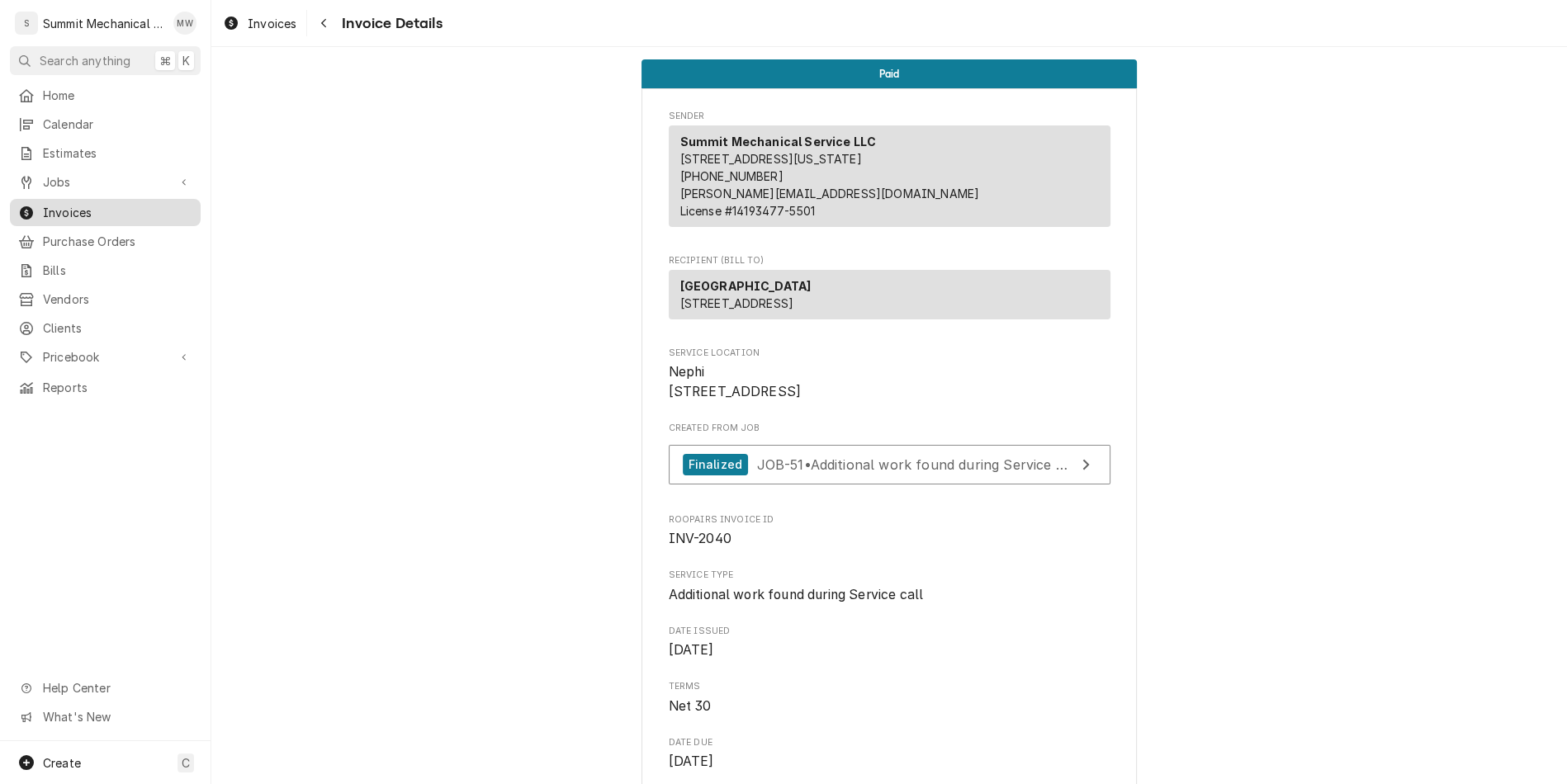
click at [99, 212] on span "Invoices" at bounding box center [117, 212] width 150 height 17
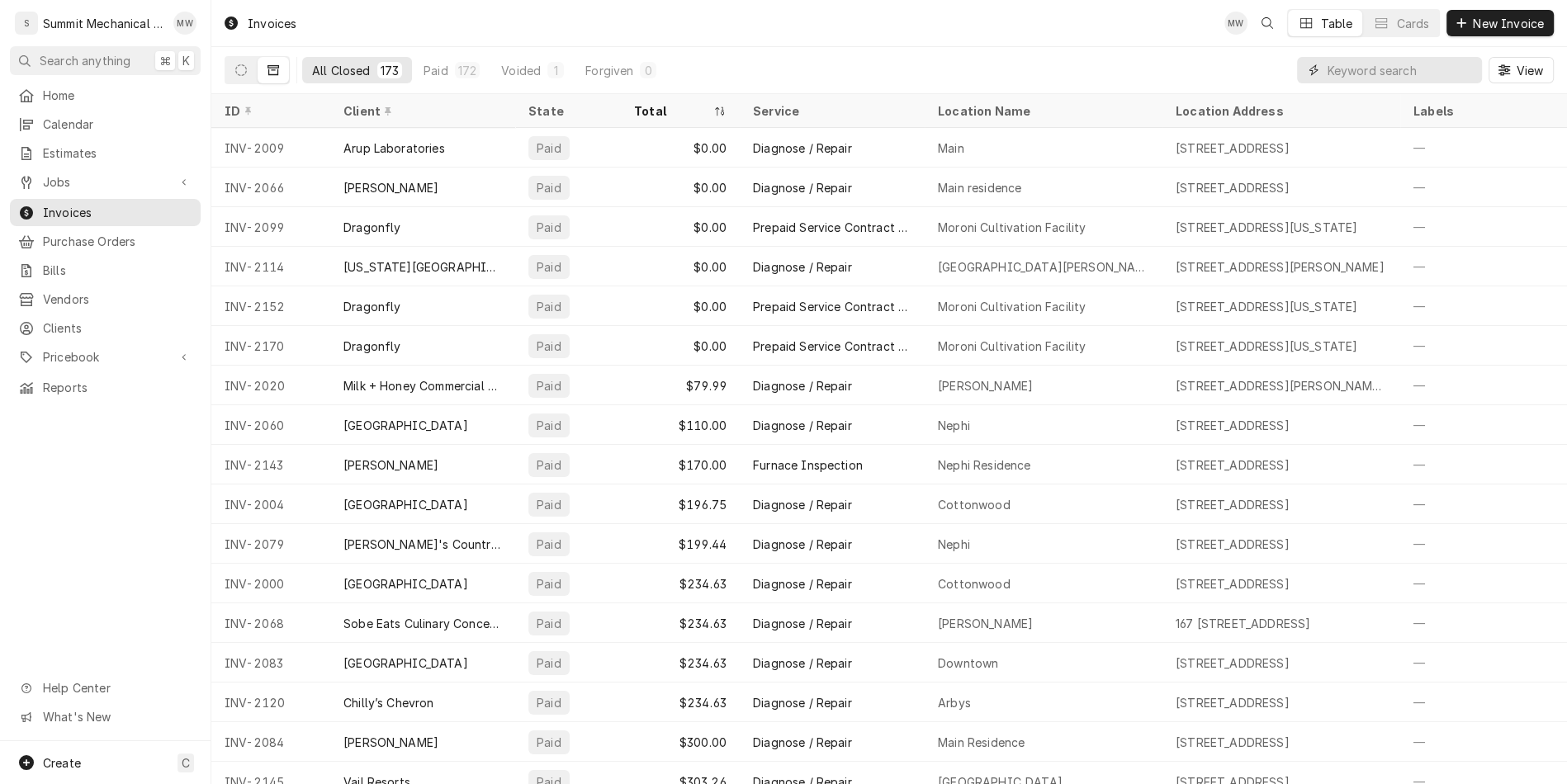
click at [1373, 72] on input "Dynamic Content Wrapper" at bounding box center [1400, 70] width 147 height 26
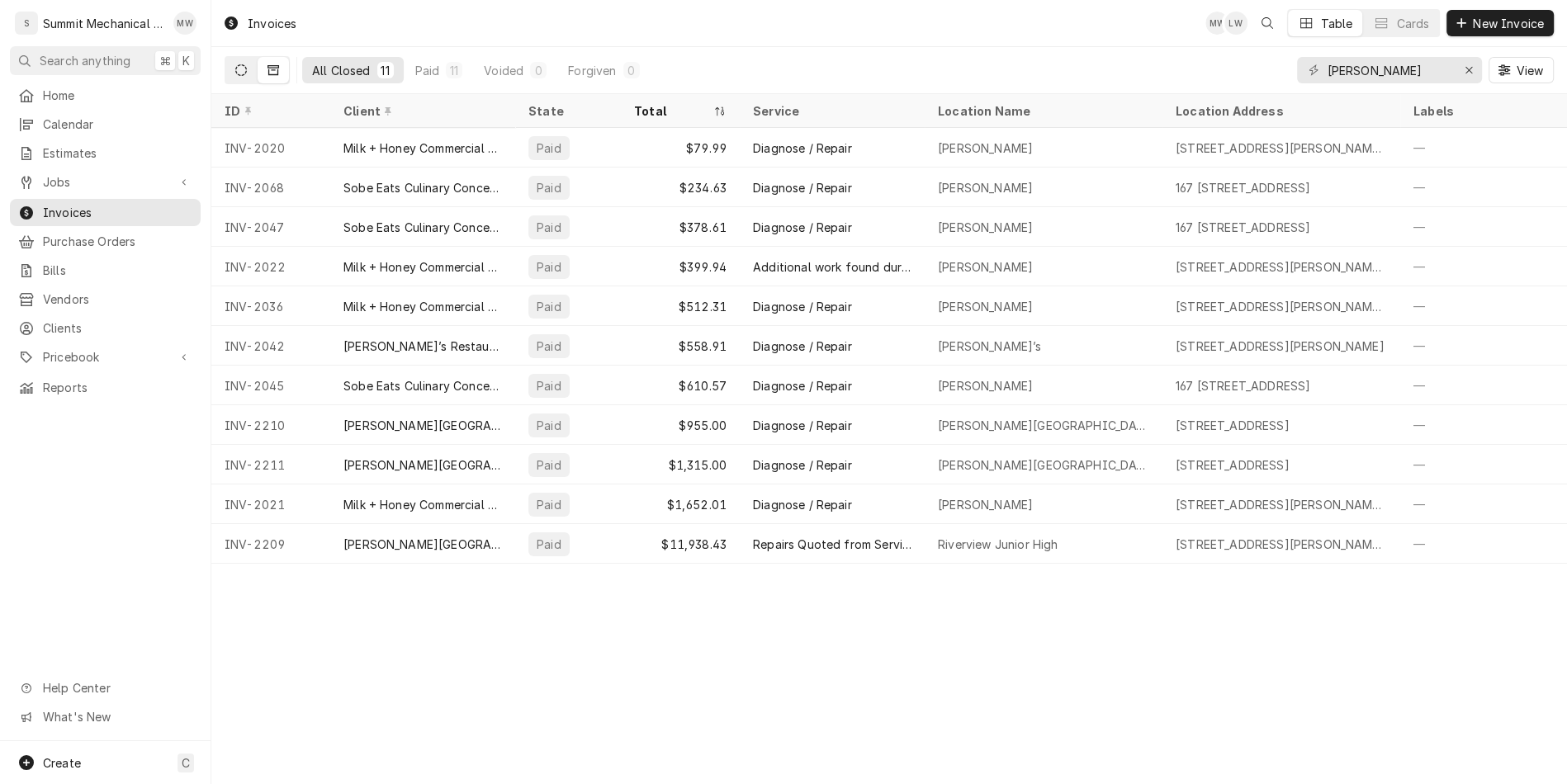
click at [241, 65] on icon "Dynamic Content Wrapper" at bounding box center [241, 70] width 11 height 11
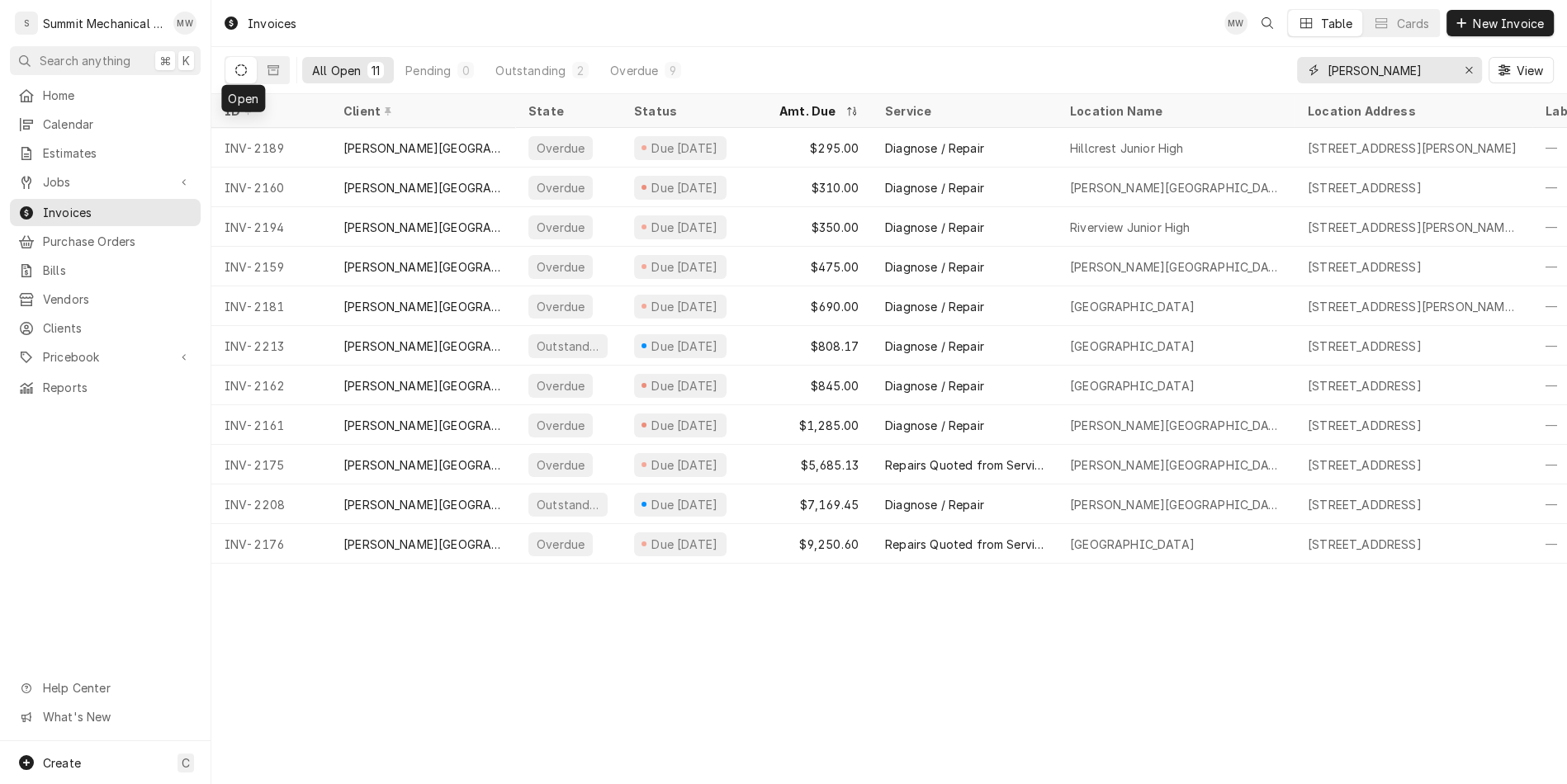
click at [1357, 78] on input "murray" at bounding box center [1388, 70] width 124 height 26
type input "dragonfly"
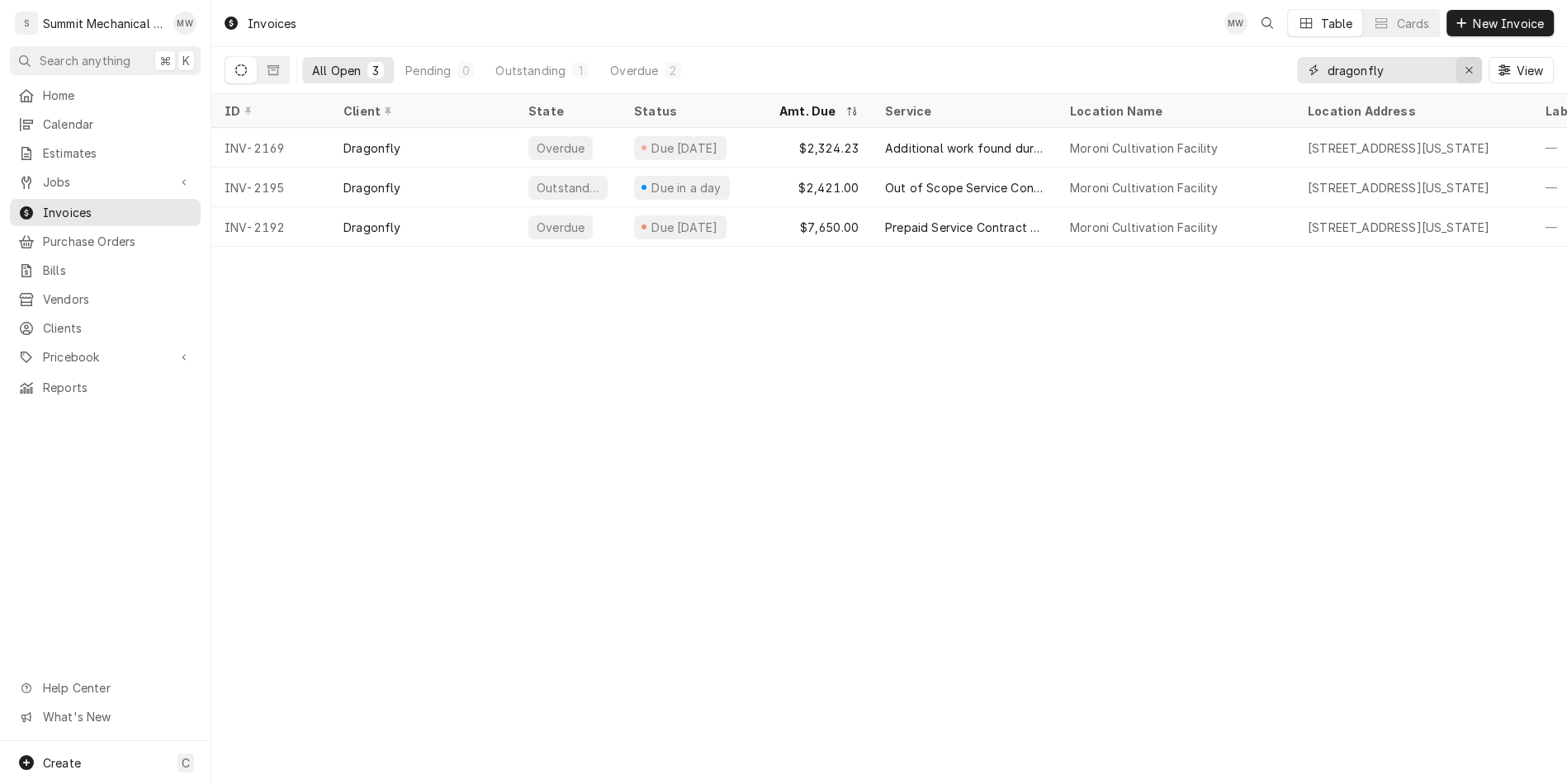
click at [1466, 68] on icon "Erase input" at bounding box center [1468, 70] width 7 height 7
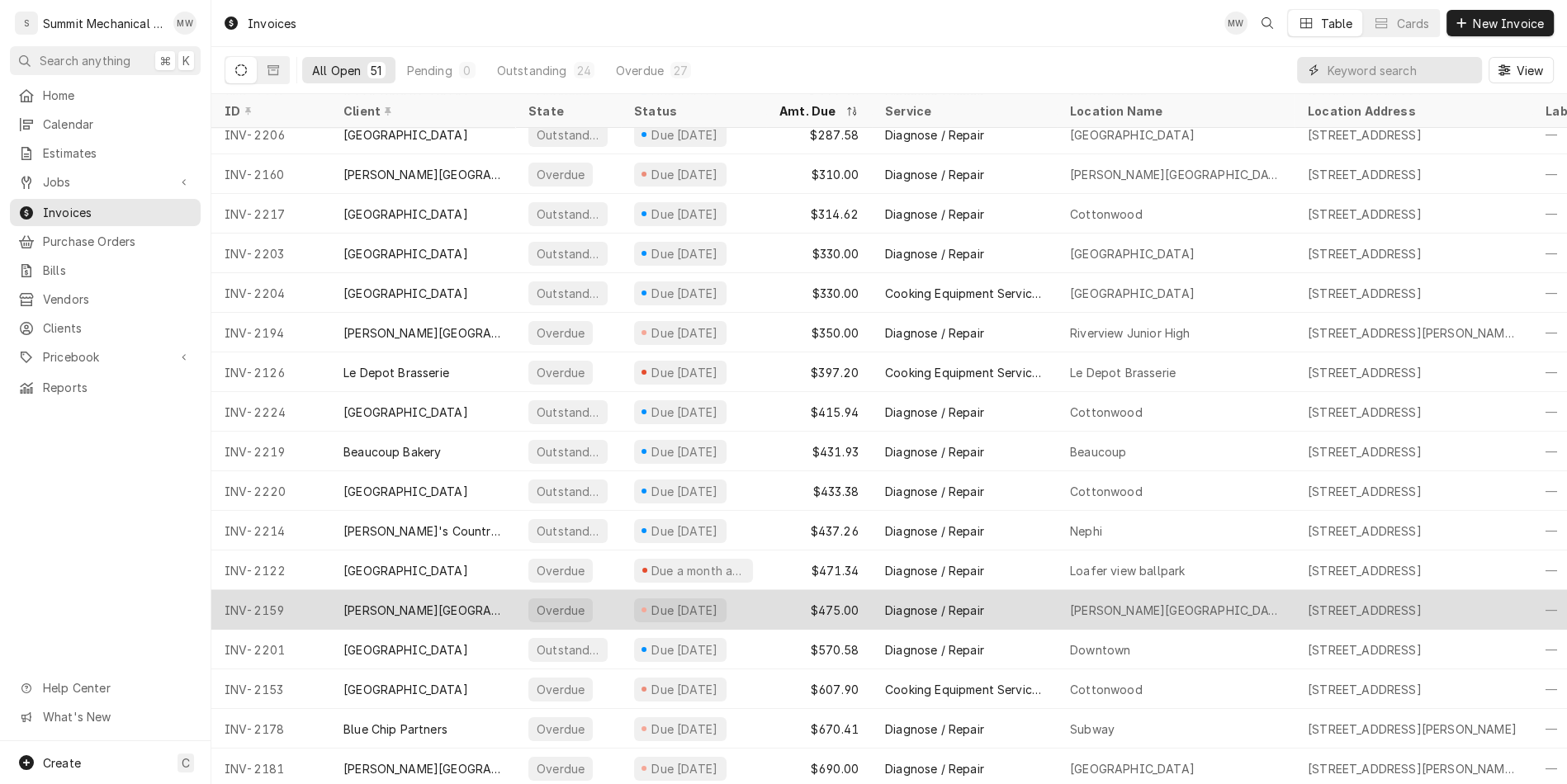
scroll to position [368, 0]
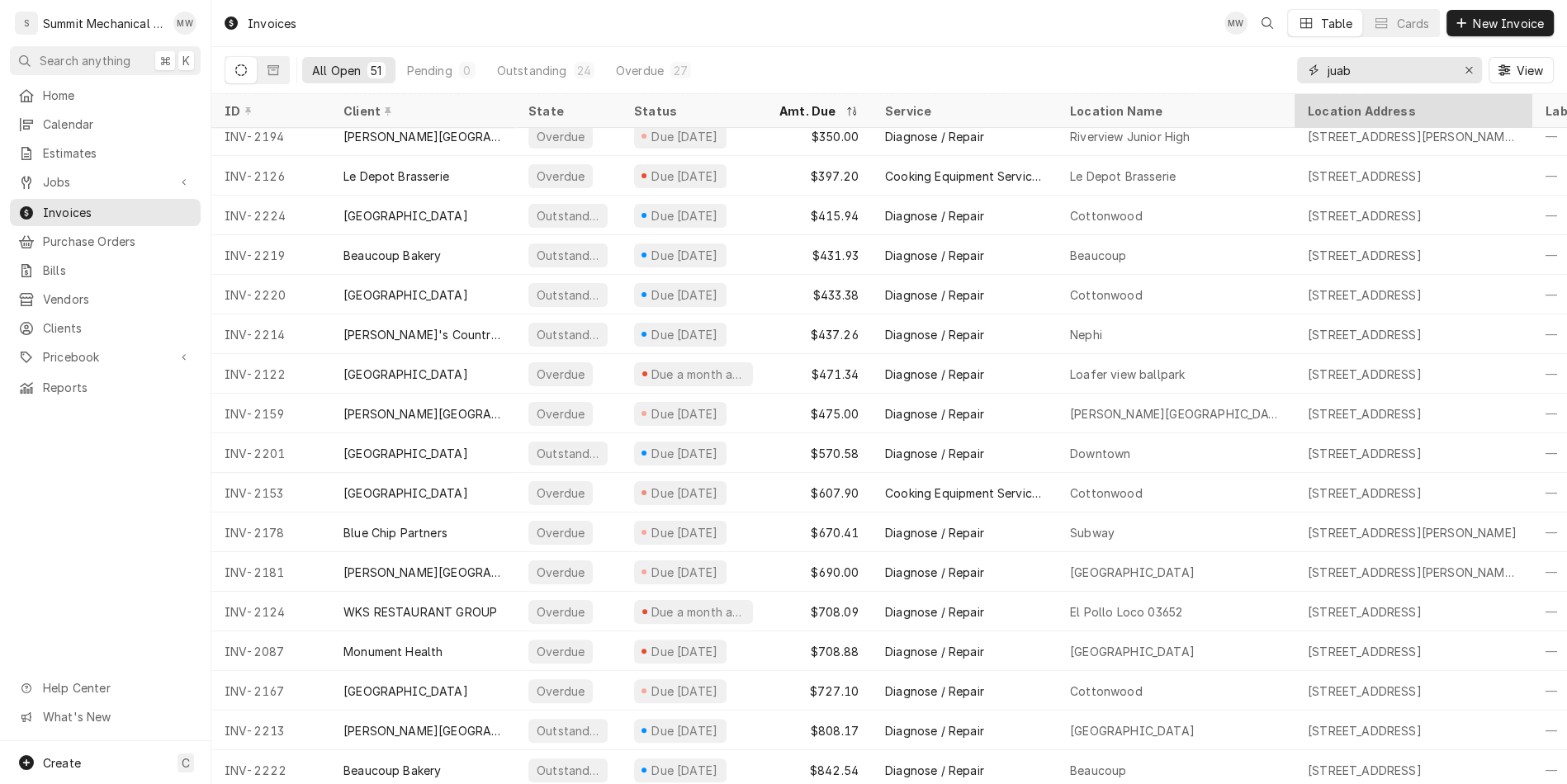
type input "juab"
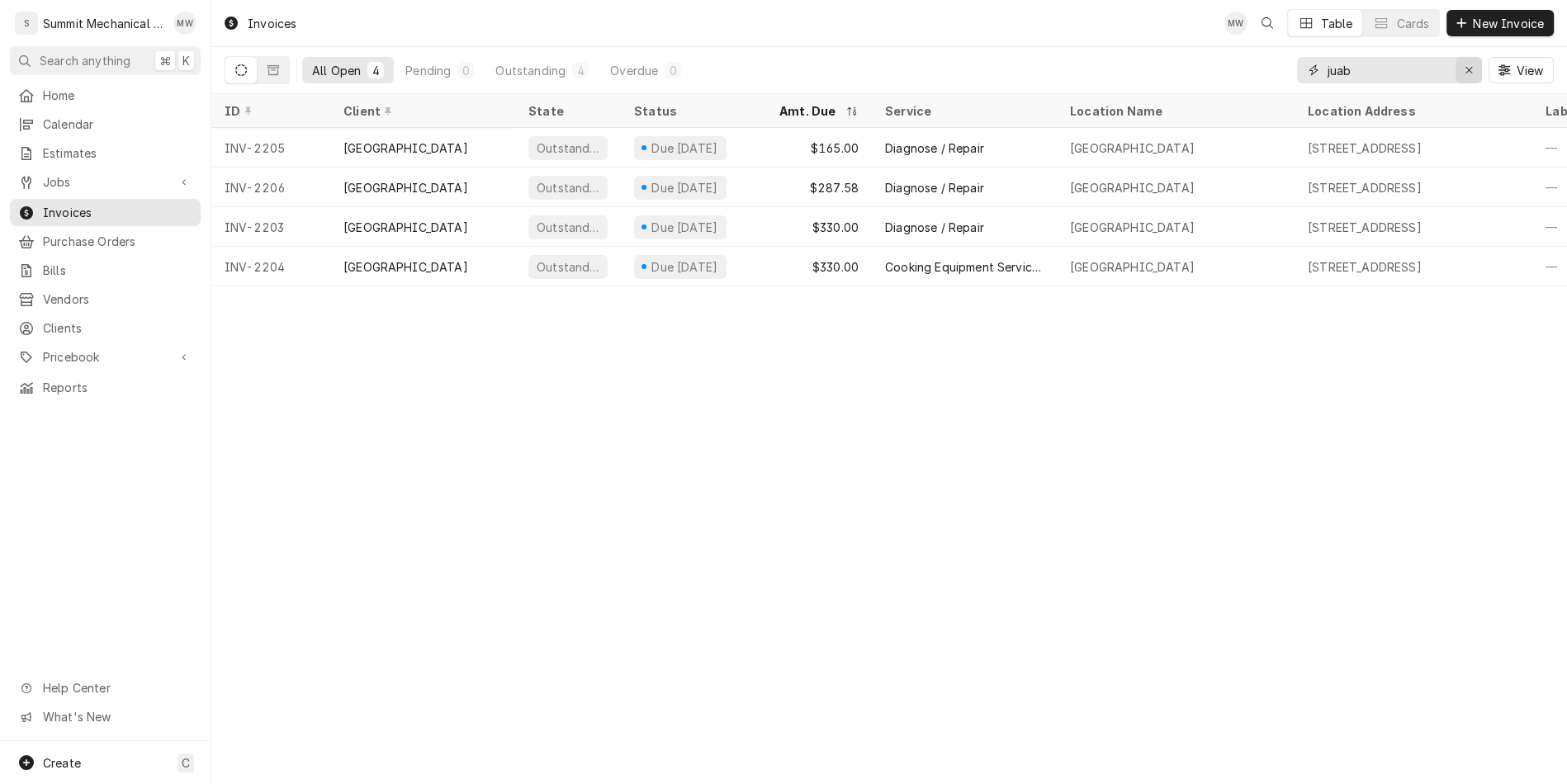
click at [1470, 74] on icon "Erase input" at bounding box center [1469, 70] width 9 height 11
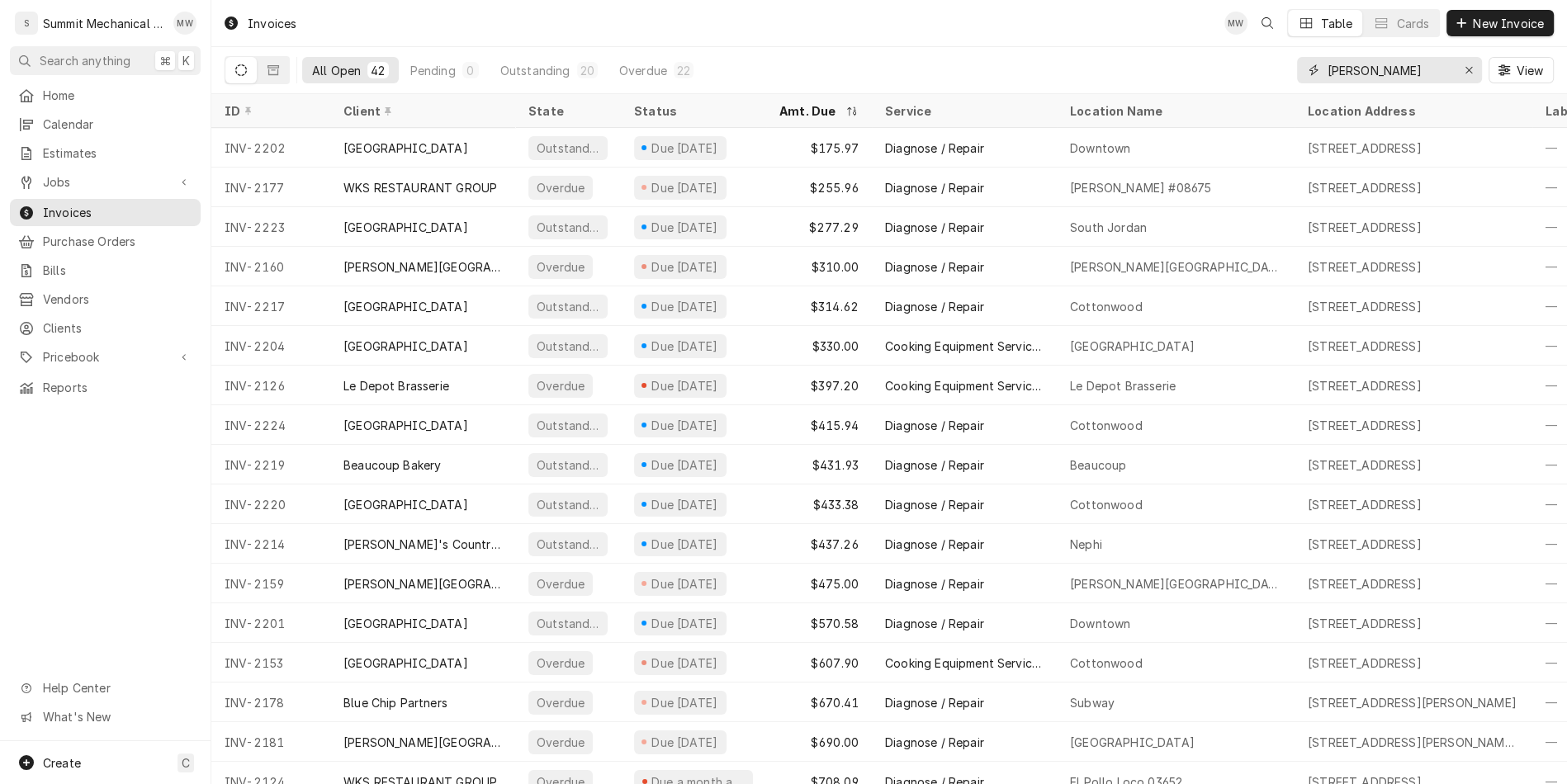
type input "murray"
